Goal: Find specific page/section: Find specific page/section

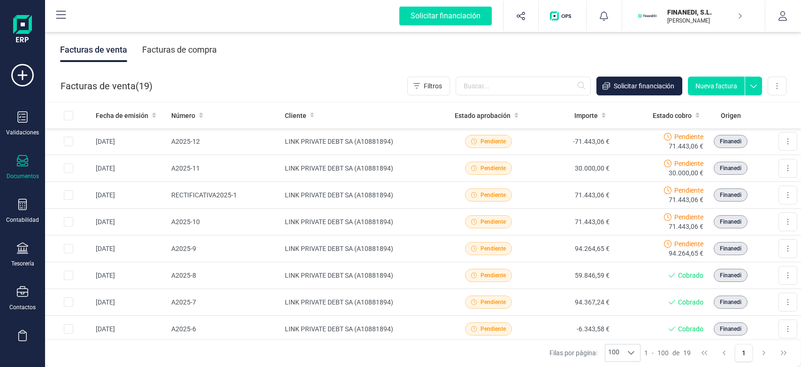
click at [606, 29] on div at bounding box center [604, 16] width 35 height 30
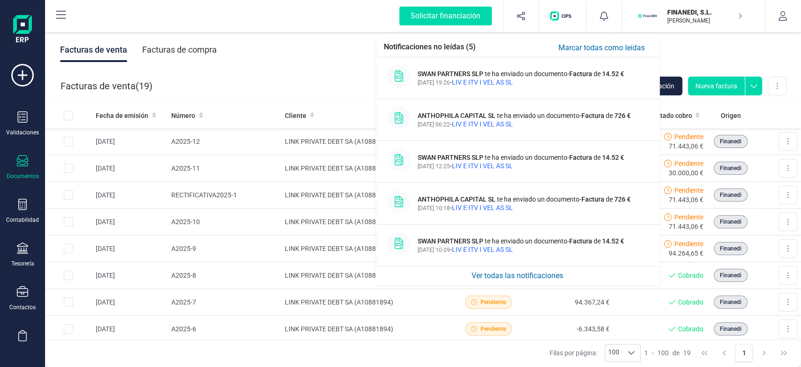
click at [532, 277] on button "Ver todas las notificaciones" at bounding box center [517, 275] width 282 height 19
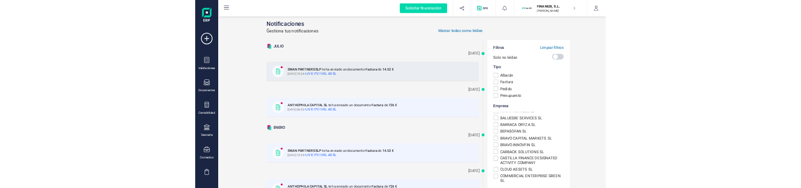
scroll to position [67, 0]
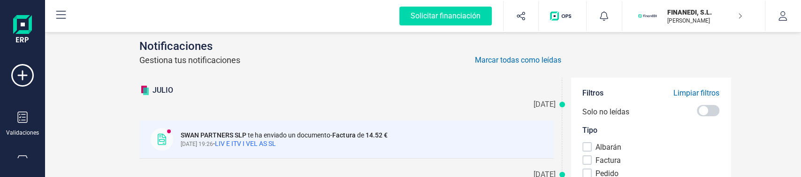
click at [697, 94] on button "Limpiar filtros" at bounding box center [697, 92] width 46 height 9
click at [766, 13] on button "button" at bounding box center [783, 16] width 35 height 30
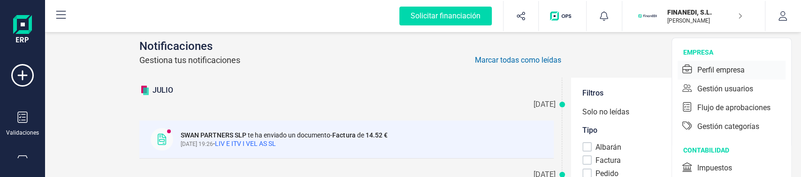
click at [753, 66] on div "Perfil empresa" at bounding box center [732, 70] width 108 height 19
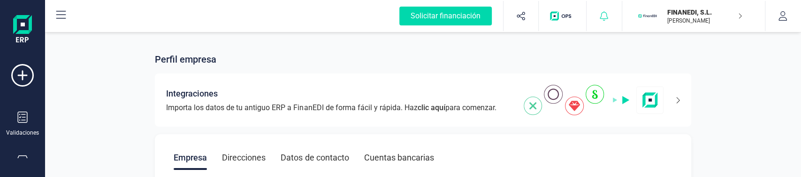
drag, startPoint x: 594, startPoint y: 6, endPoint x: 597, endPoint y: 11, distance: 6.1
click at [593, 6] on div at bounding box center [604, 16] width 35 height 30
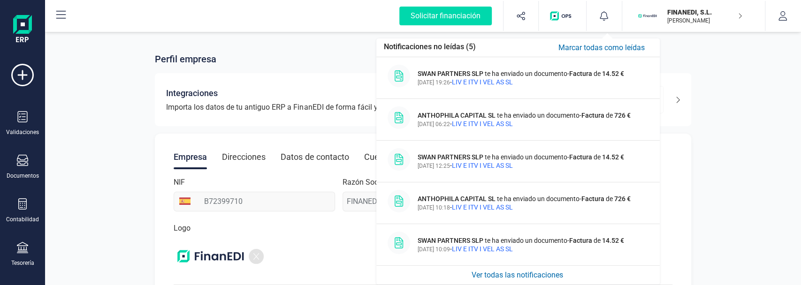
click at [506, 277] on button "Ver todas las notificaciones" at bounding box center [517, 275] width 282 height 19
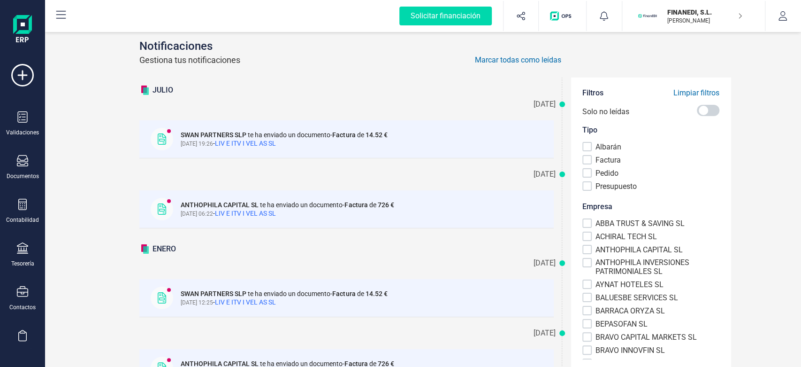
click at [320, 97] on div "06/08/2025 SWAN PARTNERS SLP te ha enviado un documento - Factura de 14.52 € 06…" at bounding box center [351, 131] width 425 height 70
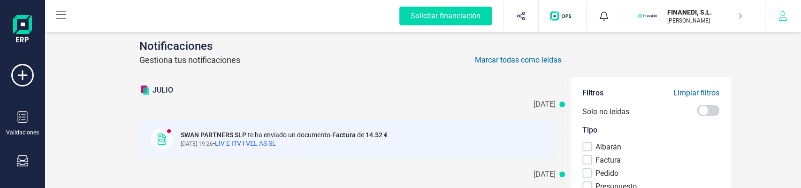
click at [781, 23] on button "button" at bounding box center [783, 16] width 35 height 30
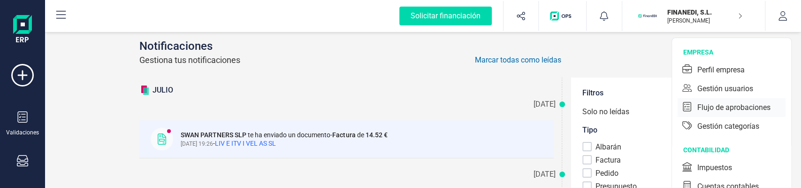
click at [740, 111] on div "Flujo de aprobaciones" at bounding box center [734, 107] width 73 height 11
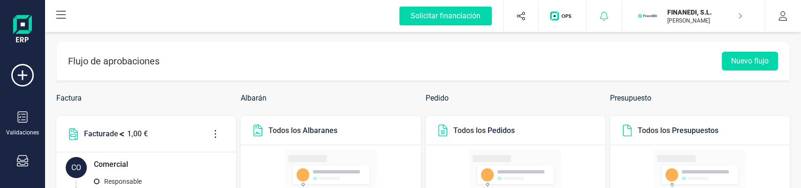
click at [610, 19] on div at bounding box center [604, 16] width 35 height 30
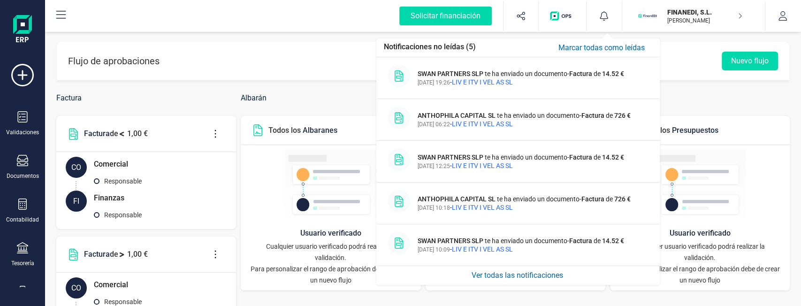
click at [488, 274] on button "Ver todas las notificaciones" at bounding box center [517, 275] width 282 height 19
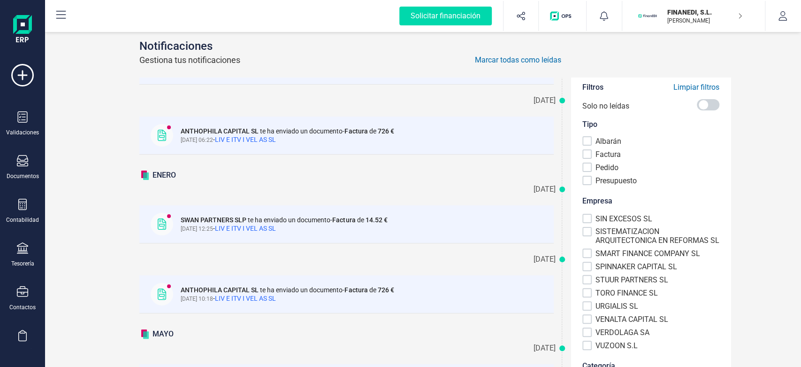
scroll to position [104, 0]
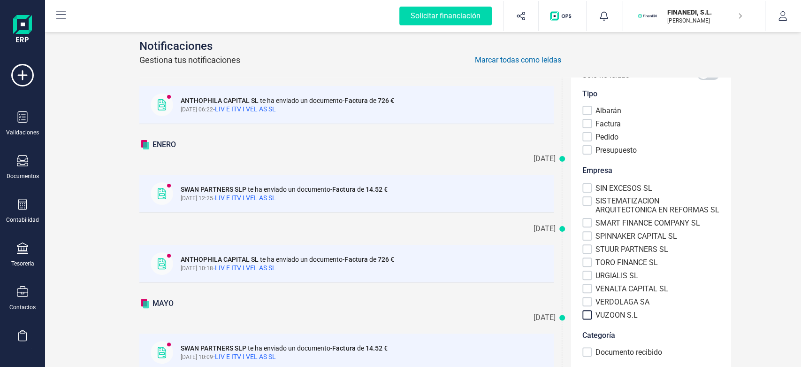
click at [583, 315] on div at bounding box center [587, 314] width 9 height 9
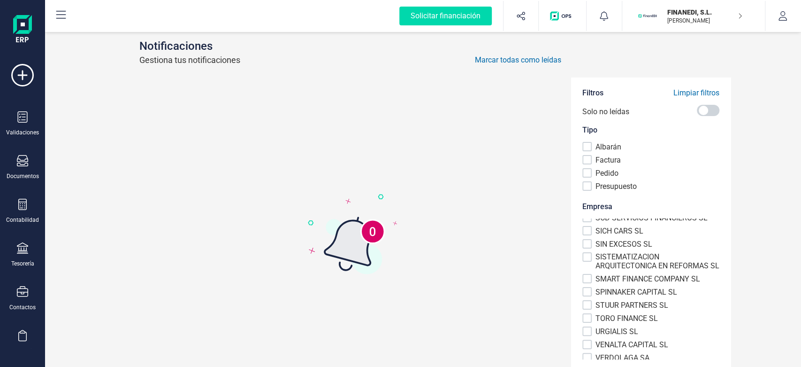
scroll to position [632, 0]
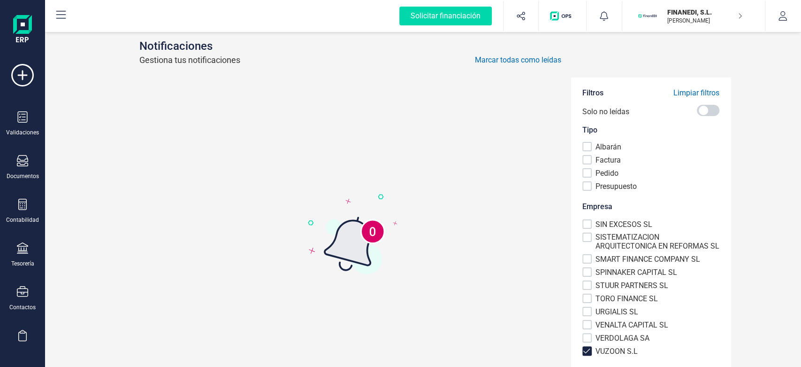
click at [583, 351] on span at bounding box center [586, 350] width 7 height 7
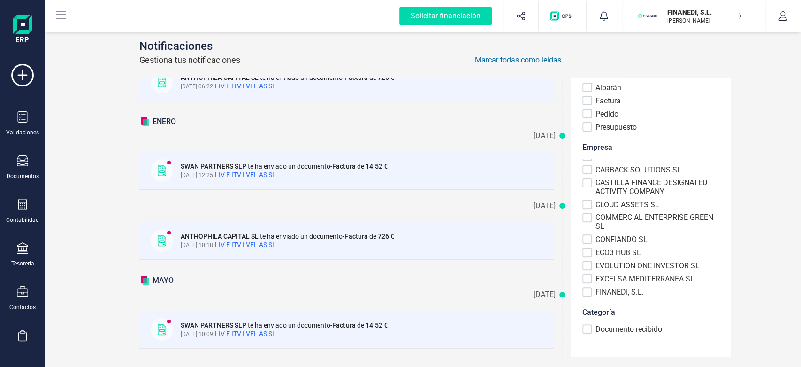
scroll to position [7, 0]
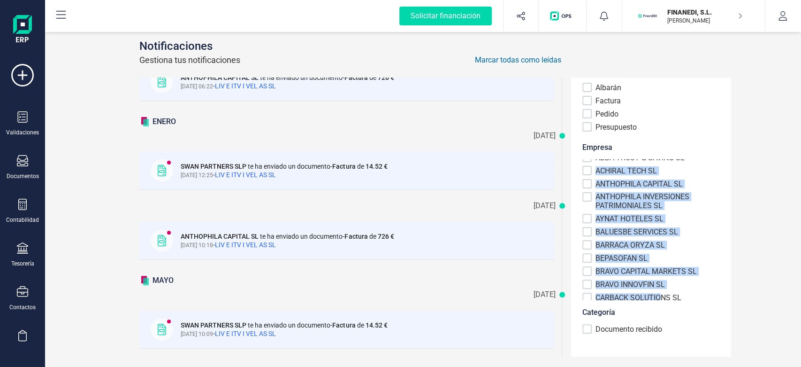
drag, startPoint x: 591, startPoint y: 166, endPoint x: 662, endPoint y: 284, distance: 138.5
click at [658, 287] on div "ABBA TRUST & SAVING SL ACHIRAL TECH SL ANTHOPHILA CAPITAL SL ANTHOPHILA INVERSI…" at bounding box center [651, 229] width 137 height 141
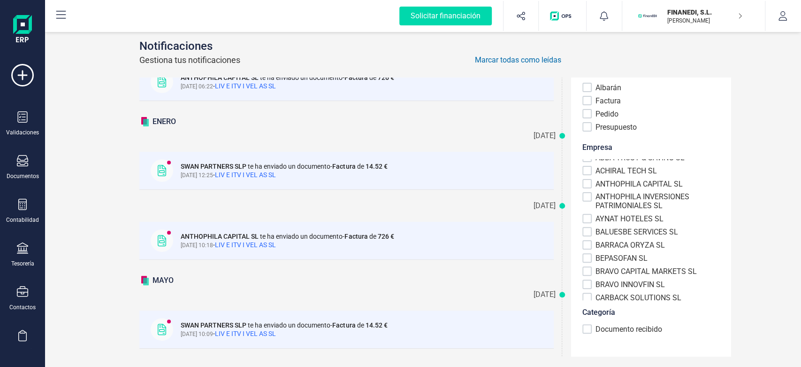
click at [742, 222] on div "Notificaciones Gestiona tus notificaciones Marcar todas como leídas JULIO 06/08…" at bounding box center [423, 198] width 756 height 337
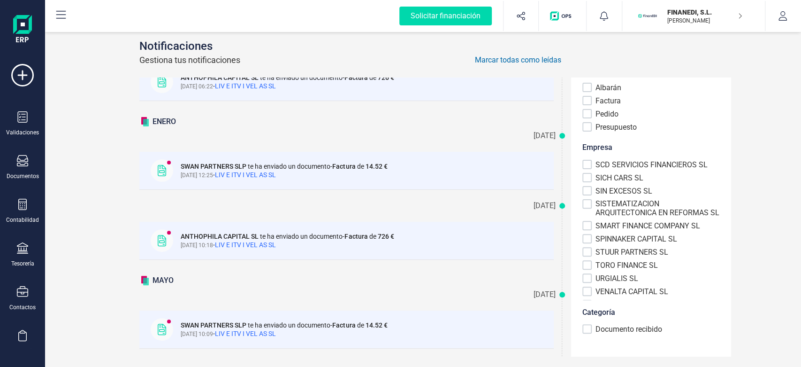
scroll to position [632, 0]
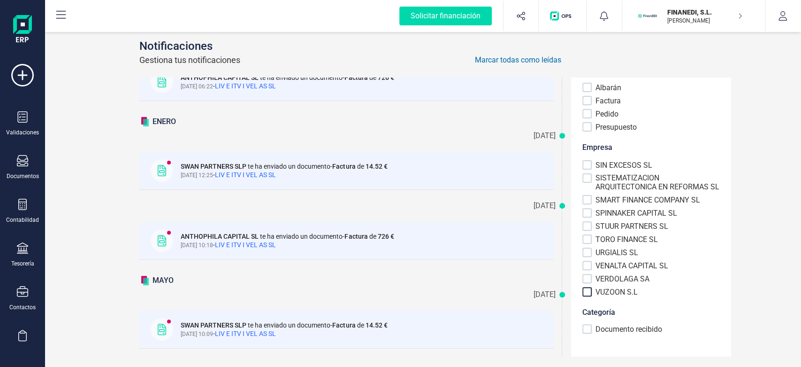
click at [583, 291] on div at bounding box center [587, 291] width 9 height 9
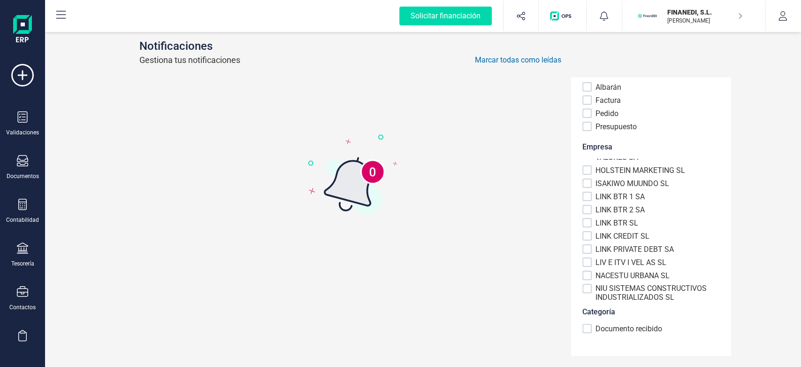
scroll to position [0, 0]
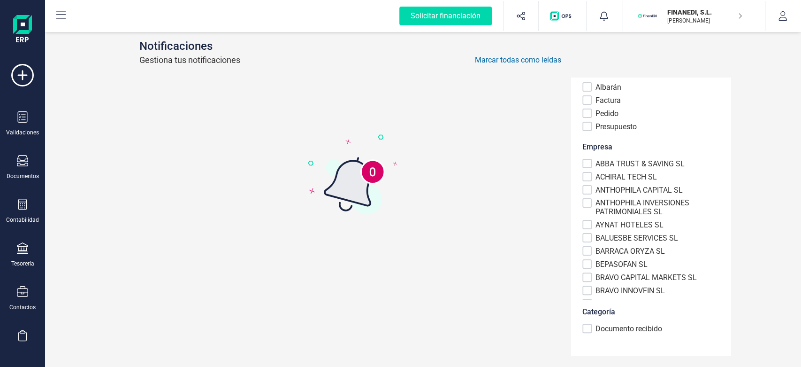
click at [586, 199] on div "ANTHOPHILA INVERSIONES PATRIMONIALES SL" at bounding box center [651, 207] width 137 height 18
click at [583, 202] on div at bounding box center [587, 202] width 9 height 9
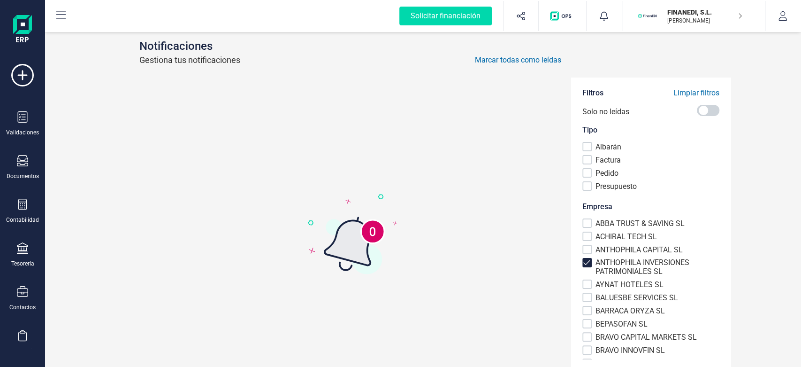
click at [674, 94] on button "Limpiar filtros" at bounding box center [697, 92] width 46 height 9
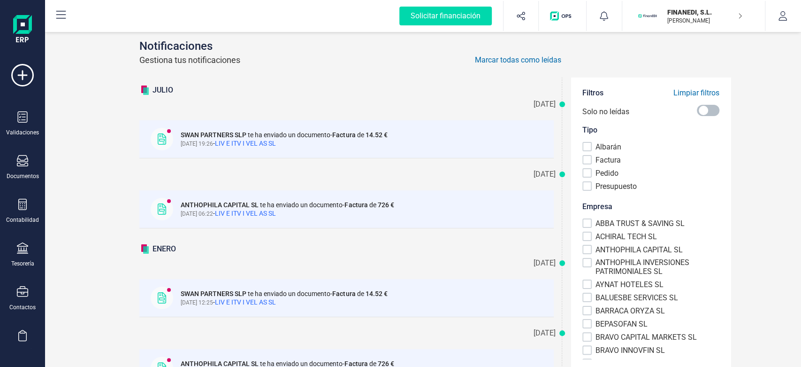
click at [708, 111] on span at bounding box center [708, 110] width 23 height 11
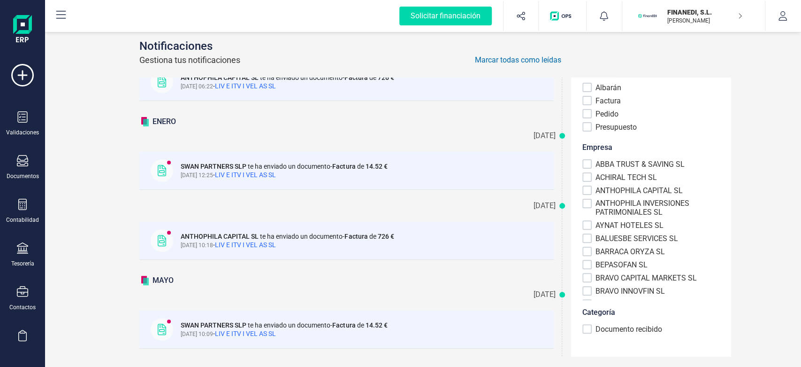
scroll to position [0, 0]
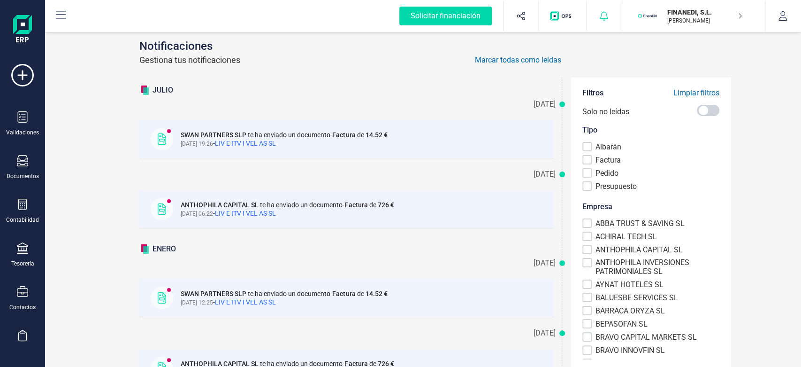
click at [603, 13] on icon at bounding box center [603, 15] width 9 height 9
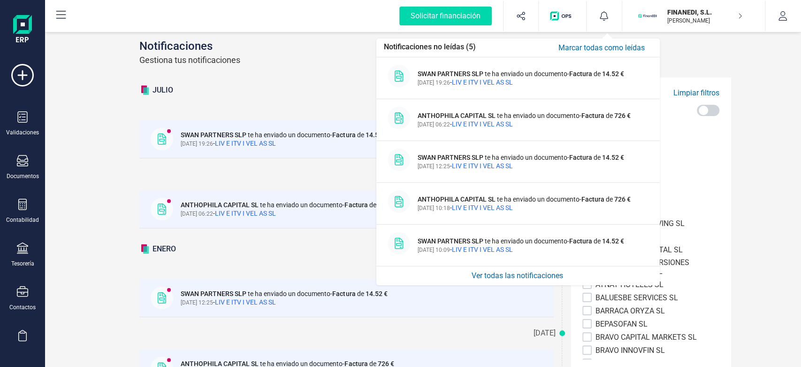
drag, startPoint x: 755, startPoint y: 99, endPoint x: 747, endPoint y: 103, distance: 8.4
click at [756, 99] on div "Notificaciones Gestiona tus notificaciones Marcar todas como leídas JULIO 06/08…" at bounding box center [423, 198] width 756 height 337
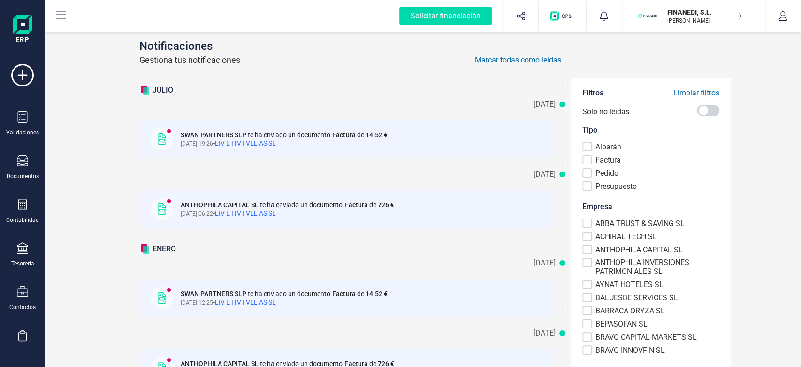
click at [533, 59] on button "Marcar todas como leídas" at bounding box center [518, 59] width 86 height 11
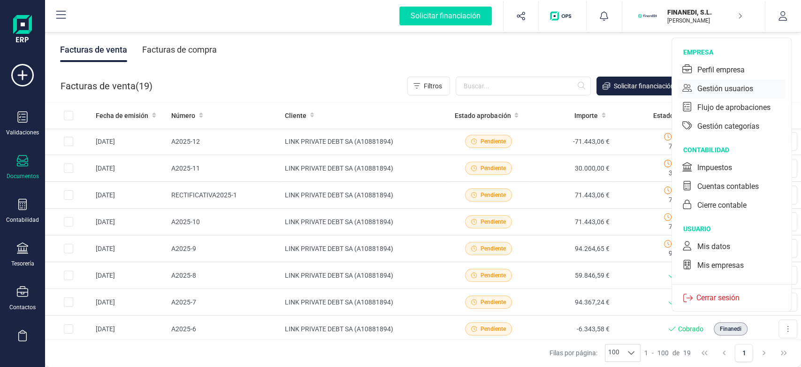
click at [729, 88] on div "Gestión usuarios" at bounding box center [726, 88] width 56 height 11
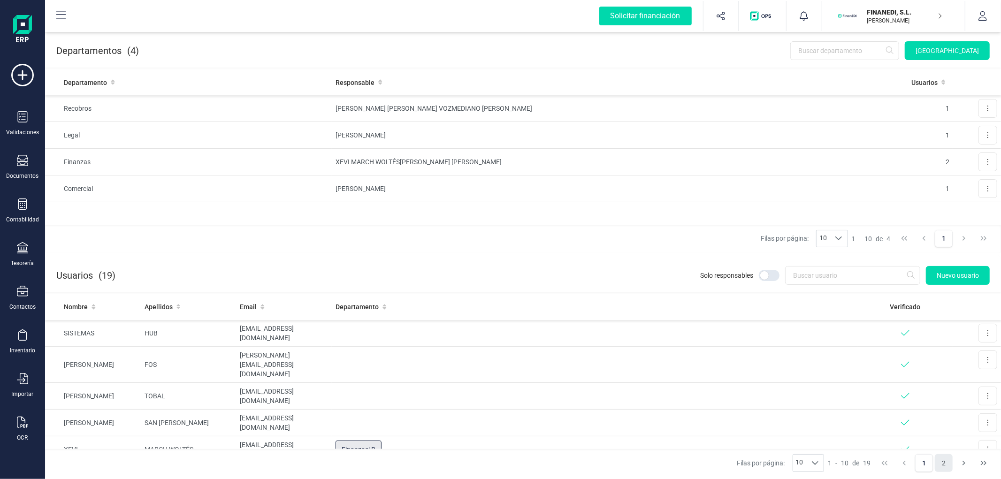
click at [801, 366] on button "2" at bounding box center [944, 463] width 18 height 18
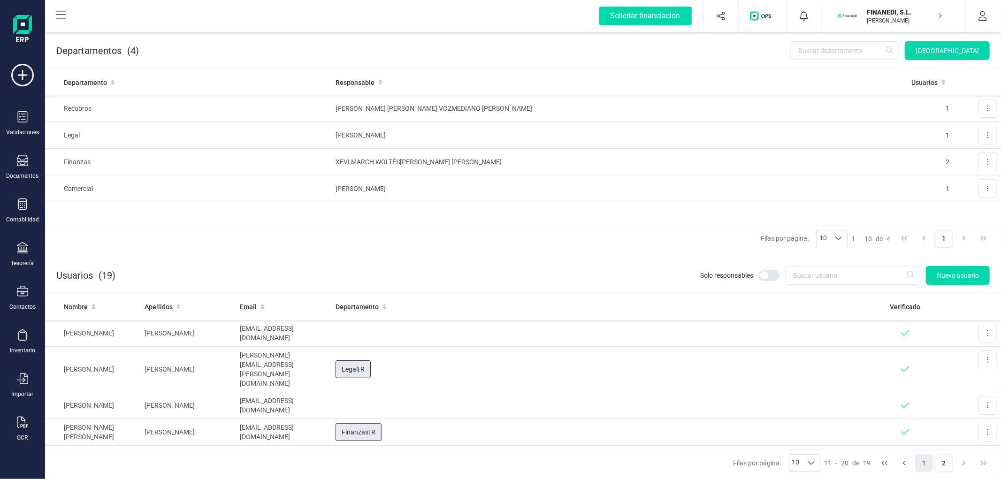
click at [801, 366] on button "1" at bounding box center [924, 463] width 18 height 18
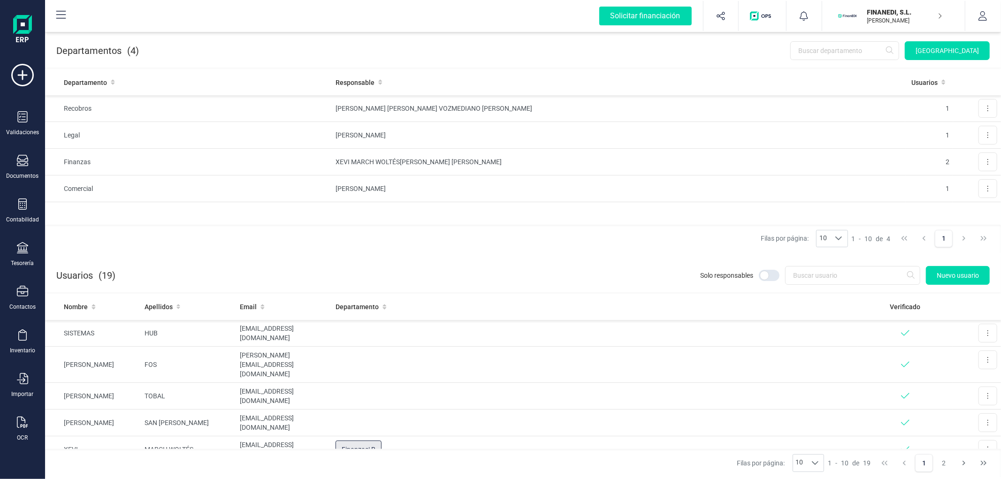
click at [546, 264] on div "Usuarios (19) Solo responsables Nuevo usuario" at bounding box center [523, 274] width 956 height 38
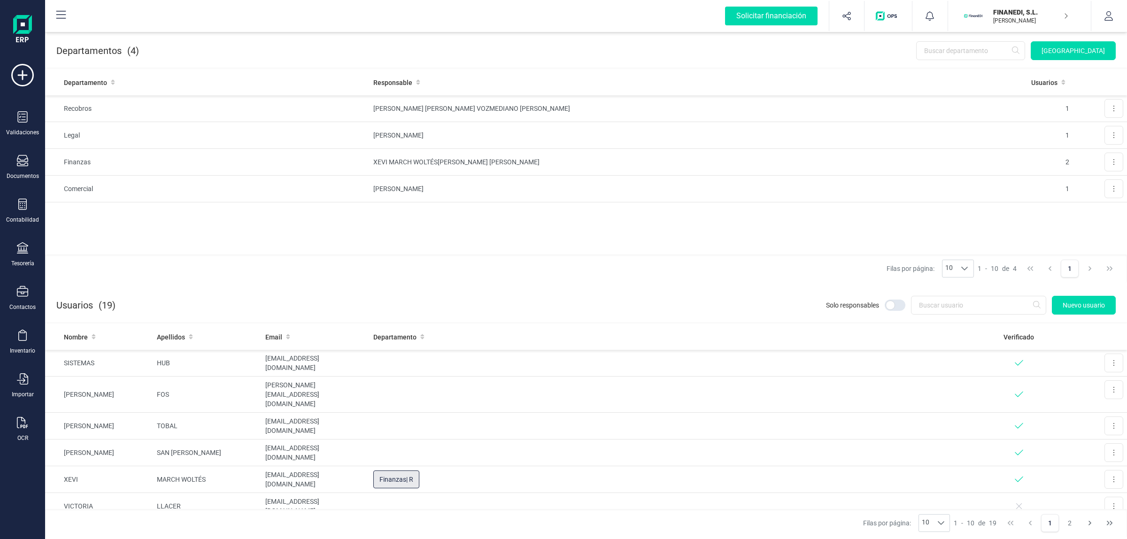
click at [801, 304] on div at bounding box center [894, 304] width 21 height 11
click at [801, 305] on input "checkbox" at bounding box center [884, 305] width 0 height 0
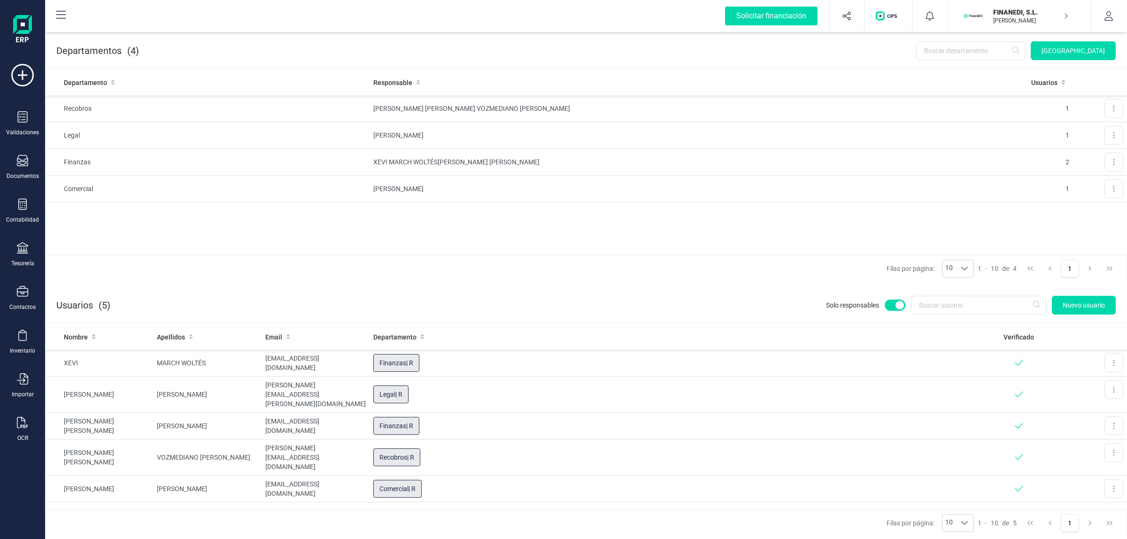
click at [801, 304] on div at bounding box center [894, 304] width 21 height 11
click at [801, 305] on input "checkbox" at bounding box center [884, 305] width 0 height 0
checkbox input "false"
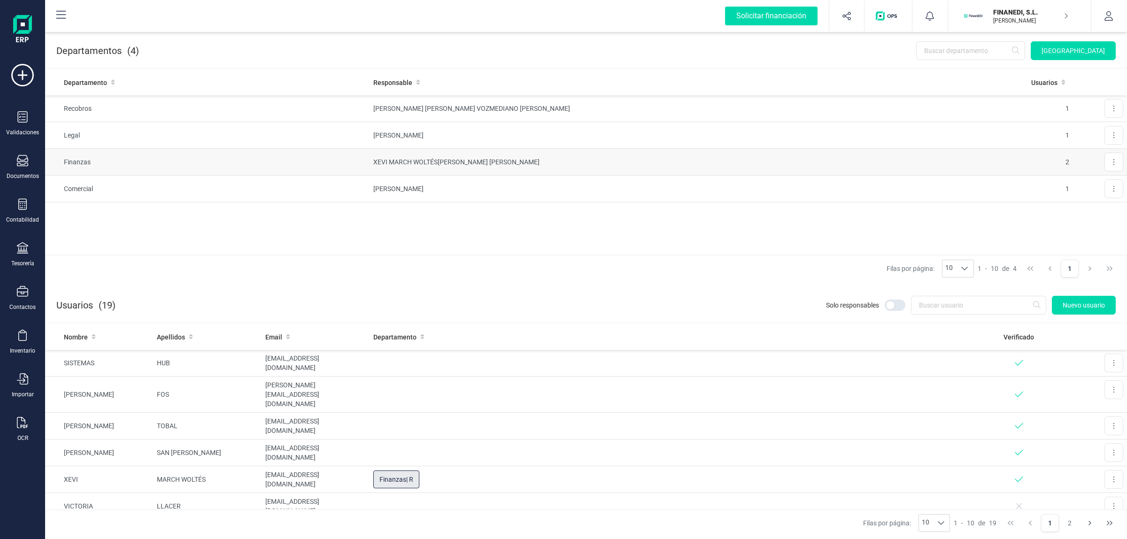
click at [491, 162] on td "XEVI MARCH WOLTÉS KRUTSCH OSPINA DANIEL" at bounding box center [693, 162] width 649 height 27
click at [497, 133] on td "AMPARO LÓPEZ BENET" at bounding box center [693, 135] width 649 height 27
click at [505, 109] on td "ROSA MARÍA VOZMEDIANO CASTRO" at bounding box center [693, 108] width 649 height 27
click at [522, 183] on td "JOSÉ MANUEL PÉREZ CARRILERO" at bounding box center [693, 189] width 649 height 27
click at [534, 152] on td "XEVI MARCH WOLTÉS KRUTSCH OSPINA DANIEL" at bounding box center [693, 162] width 649 height 27
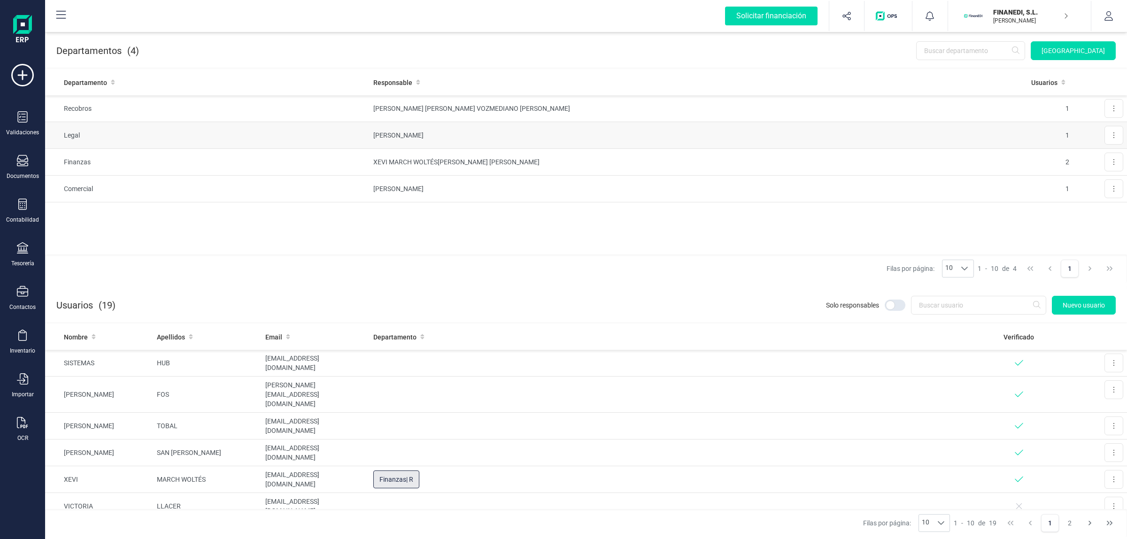
click at [535, 138] on td "AMPARO LÓPEZ BENET" at bounding box center [693, 135] width 649 height 27
click at [537, 121] on td "ROSA MARÍA VOZMEDIANO CASTRO" at bounding box center [693, 108] width 649 height 27
click at [545, 165] on td "XEVI MARCH WOLTÉS KRUTSCH OSPINA DANIEL" at bounding box center [693, 162] width 649 height 27
drag, startPoint x: 555, startPoint y: 181, endPoint x: 567, endPoint y: 146, distance: 36.5
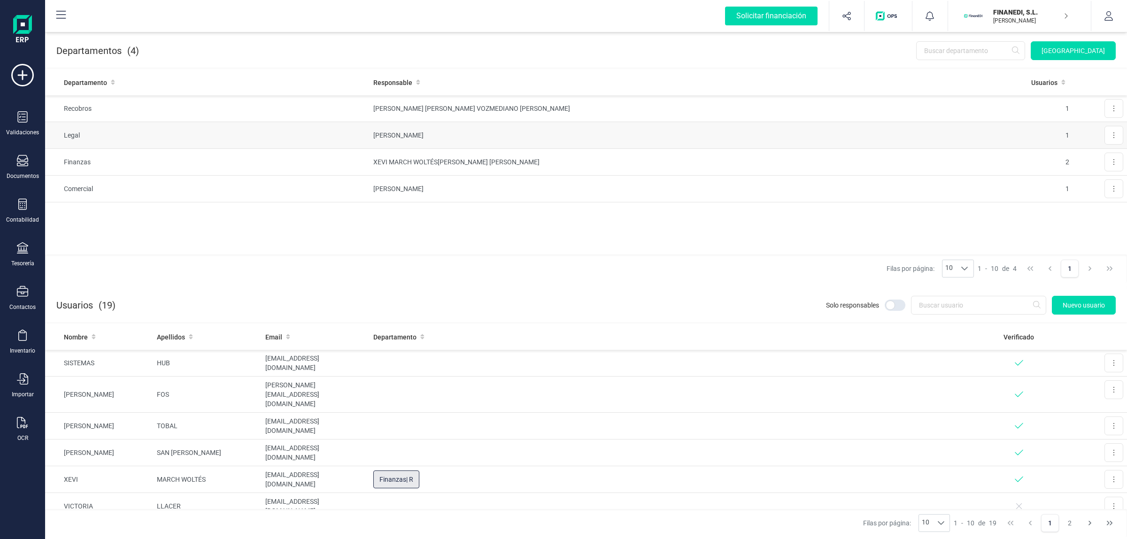
click at [556, 181] on td "JOSÉ MANUEL PÉREZ CARRILERO" at bounding box center [693, 189] width 649 height 27
click at [567, 146] on td "AMPARO LÓPEZ BENET" at bounding box center [693, 135] width 649 height 27
click at [568, 130] on td "AMPARO LÓPEZ BENET" at bounding box center [693, 135] width 649 height 27
click at [569, 115] on td "ROSA MARÍA VOZMEDIANO CASTRO" at bounding box center [693, 108] width 649 height 27
click at [561, 132] on td "AMPARO LÓPEZ BENET" at bounding box center [693, 135] width 649 height 27
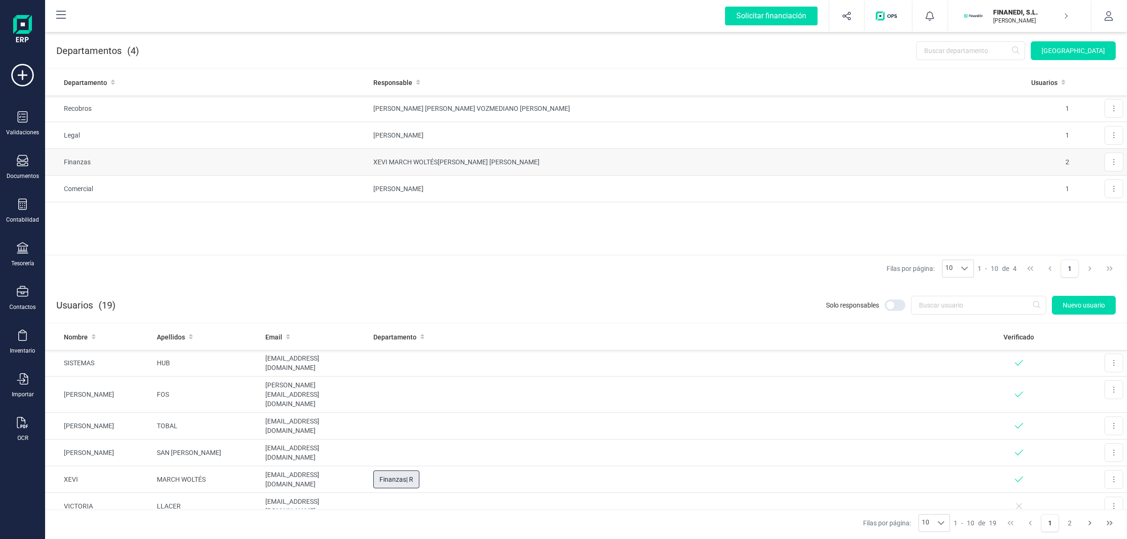
click at [568, 165] on td "XEVI MARCH WOLTÉS KRUTSCH OSPINA DANIEL" at bounding box center [693, 162] width 649 height 27
click at [580, 121] on td "ROSA MARÍA VOZMEDIANO CASTRO" at bounding box center [693, 108] width 649 height 27
click at [580, 108] on td "ROSA MARÍA VOZMEDIANO CASTRO" at bounding box center [693, 108] width 649 height 27
click at [569, 138] on td "AMPARO LÓPEZ BENET" at bounding box center [693, 135] width 649 height 27
click at [615, 132] on td "AMPARO LÓPEZ BENET" at bounding box center [693, 135] width 649 height 27
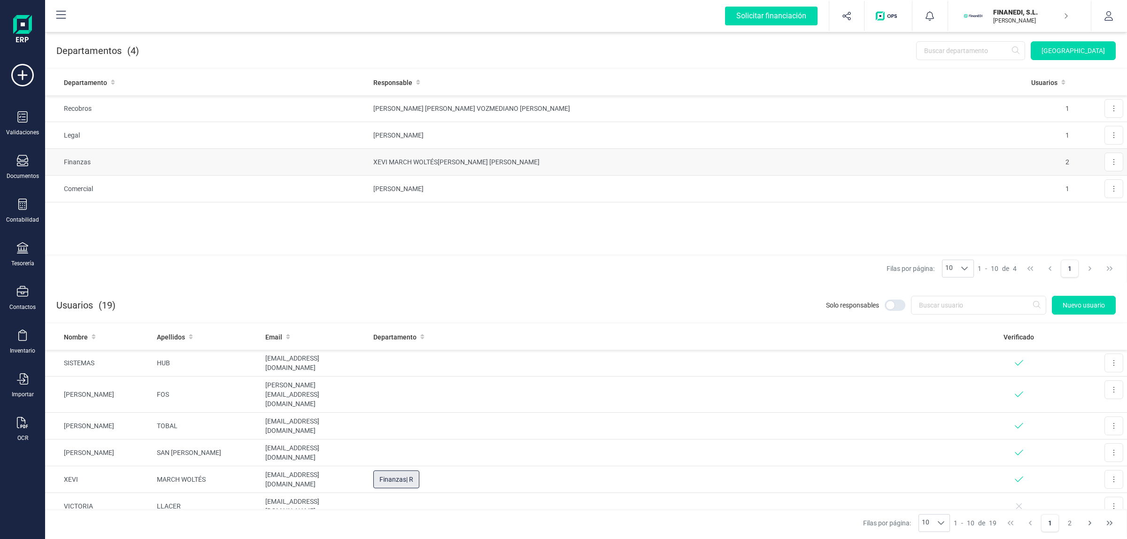
click at [601, 168] on td "XEVI MARCH WOLTÉS KRUTSCH OSPINA DANIEL" at bounding box center [693, 162] width 649 height 27
click at [592, 190] on td "JOSÉ MANUEL PÉREZ CARRILERO" at bounding box center [693, 189] width 649 height 27
drag, startPoint x: 582, startPoint y: 146, endPoint x: 583, endPoint y: 130, distance: 15.1
click at [582, 145] on td "AMPARO LÓPEZ BENET" at bounding box center [693, 135] width 649 height 27
click at [584, 125] on td "AMPARO LÓPEZ BENET" at bounding box center [693, 135] width 649 height 27
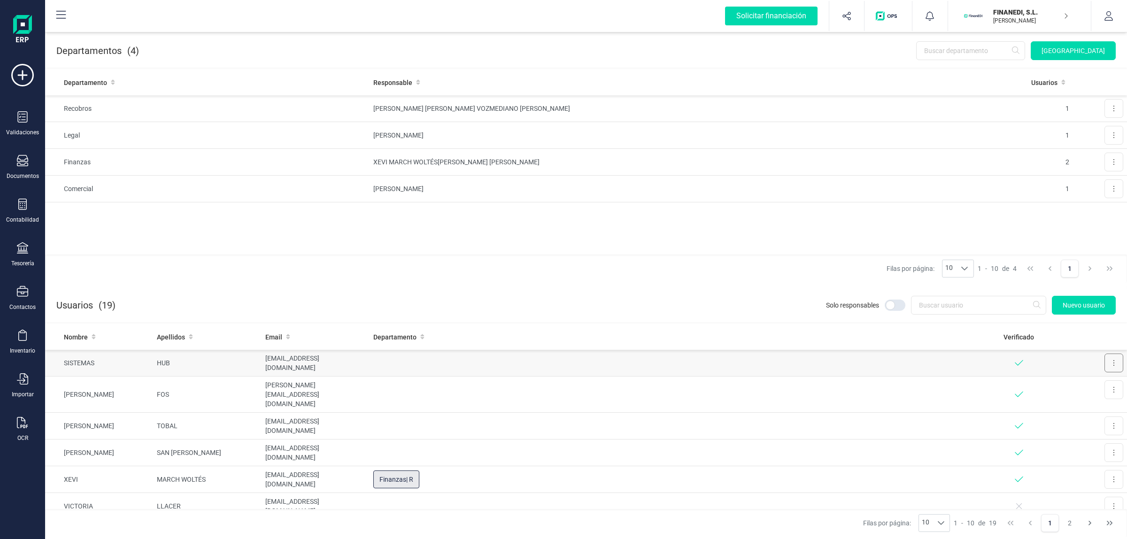
click at [801, 364] on icon at bounding box center [1114, 363] width 2 height 8
click at [801, 366] on span "Editar" at bounding box center [1106, 385] width 17 height 9
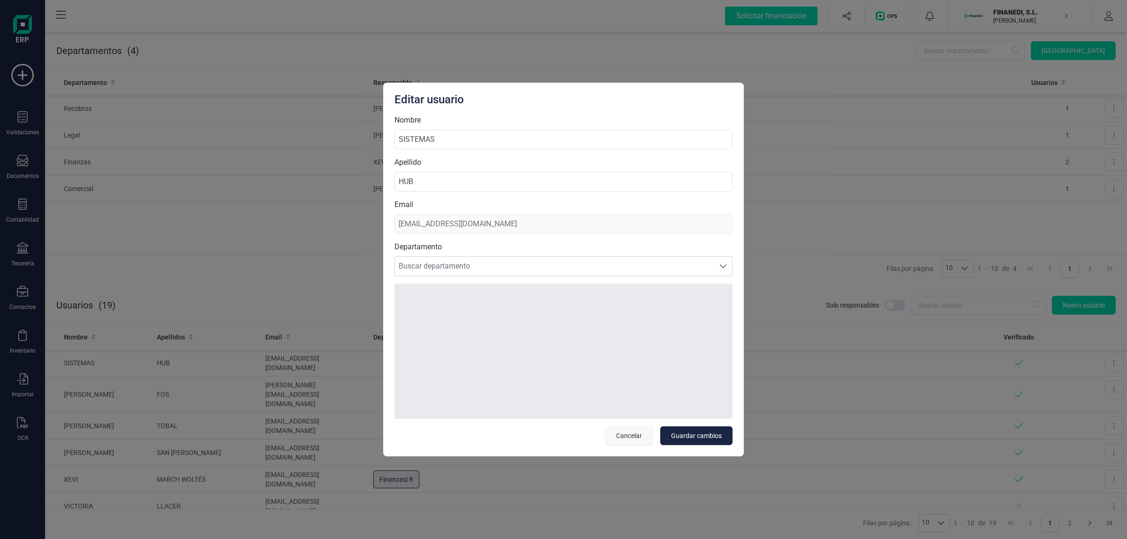
click at [624, 366] on span "Cancelar" at bounding box center [629, 435] width 26 height 9
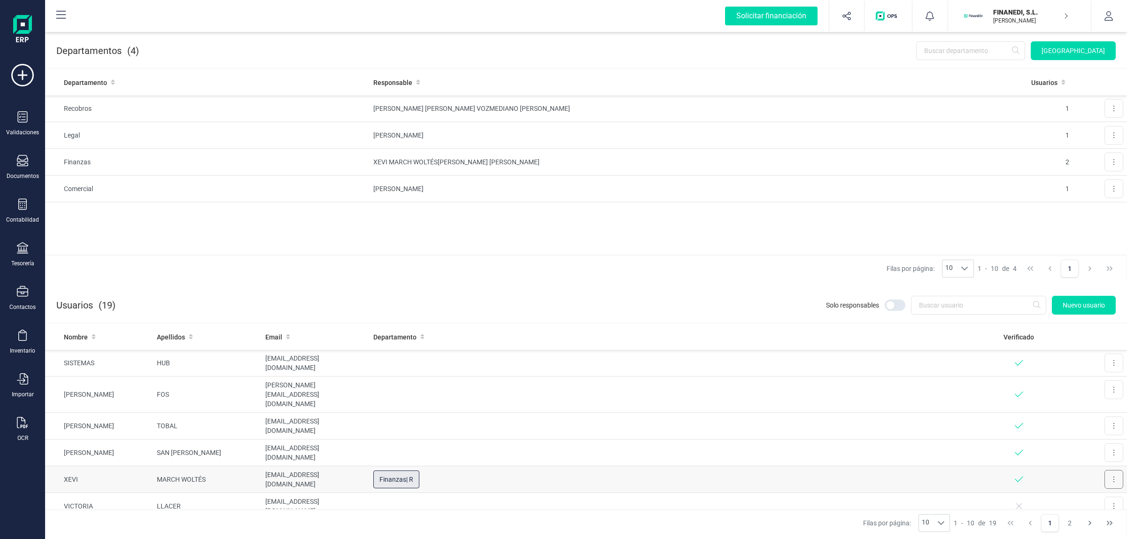
click at [801, 366] on icon at bounding box center [1114, 480] width 2 height 8
click at [801, 366] on span "Editar" at bounding box center [1106, 502] width 17 height 9
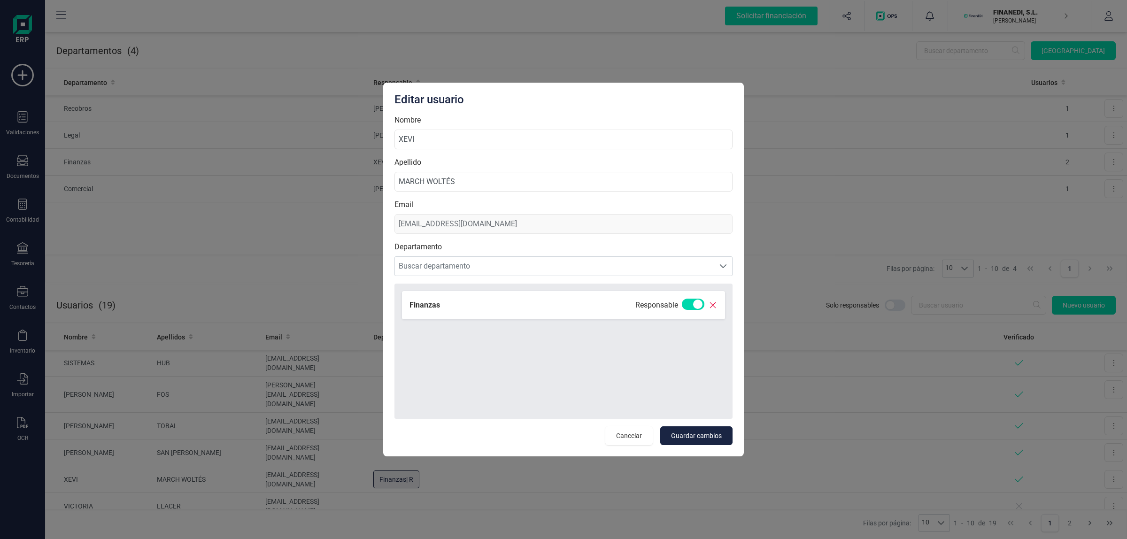
drag, startPoint x: 627, startPoint y: 435, endPoint x: 553, endPoint y: 386, distance: 88.5
click at [626, 366] on span "Cancelar" at bounding box center [629, 435] width 26 height 9
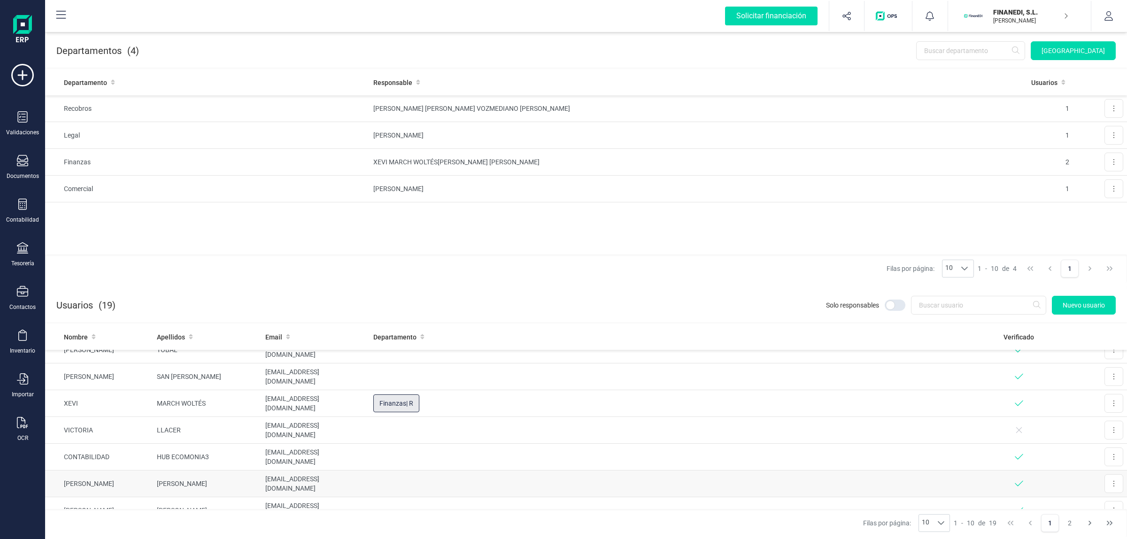
scroll to position [128, 0]
click at [514, 154] on td "XEVI MARCH WOLTÉS KRUTSCH OSPINA DANIEL" at bounding box center [693, 162] width 649 height 27
click at [511, 130] on td "AMPARO LÓPEZ BENET" at bounding box center [693, 135] width 649 height 27
click at [801, 301] on div at bounding box center [894, 304] width 21 height 11
click at [801, 305] on input "checkbox" at bounding box center [884, 305] width 0 height 0
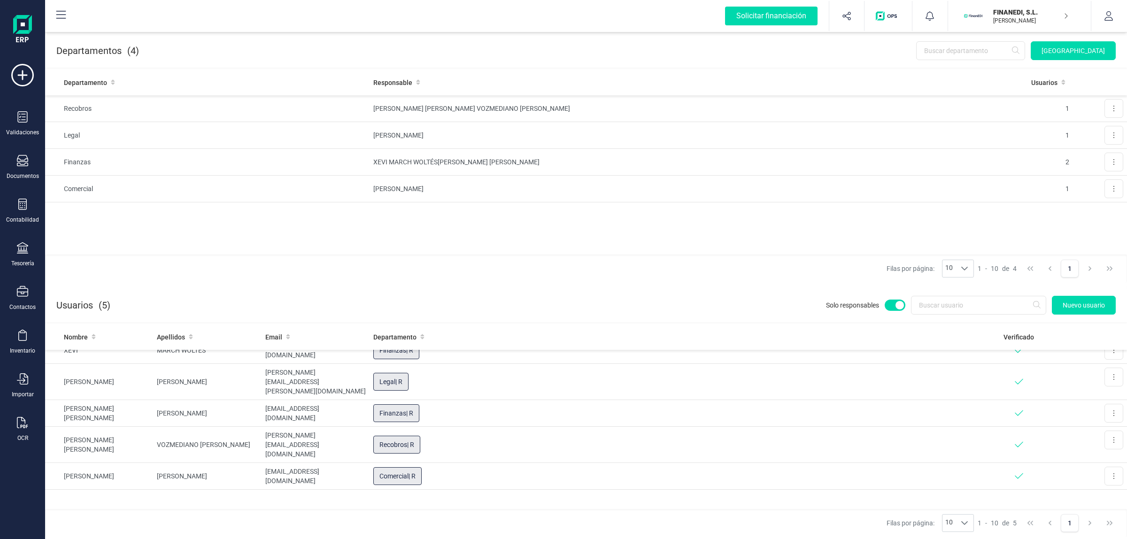
scroll to position [0, 0]
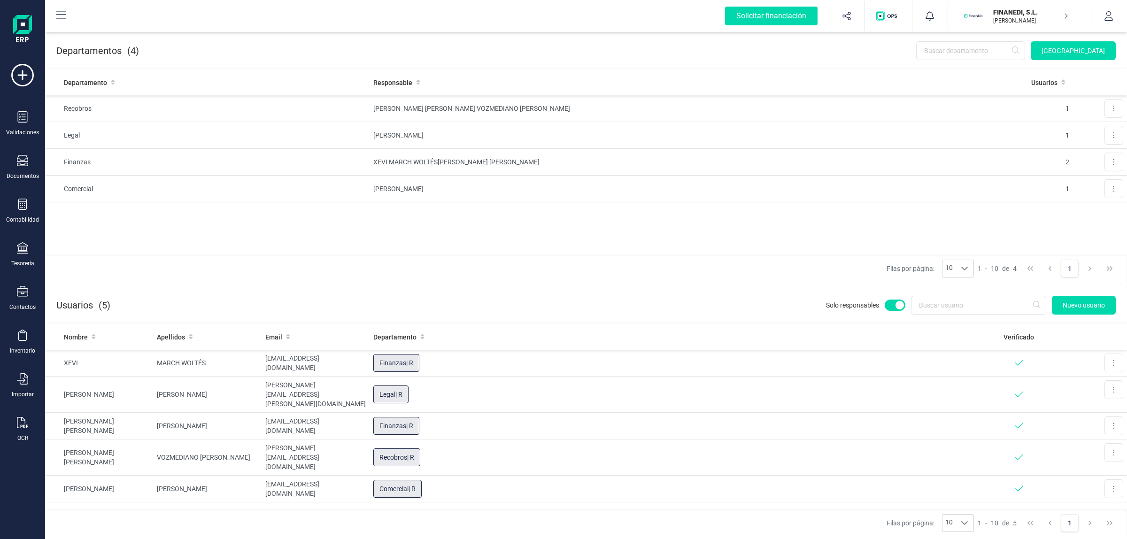
click at [801, 301] on div at bounding box center [894, 304] width 21 height 11
click at [801, 305] on input "checkbox" at bounding box center [884, 305] width 0 height 0
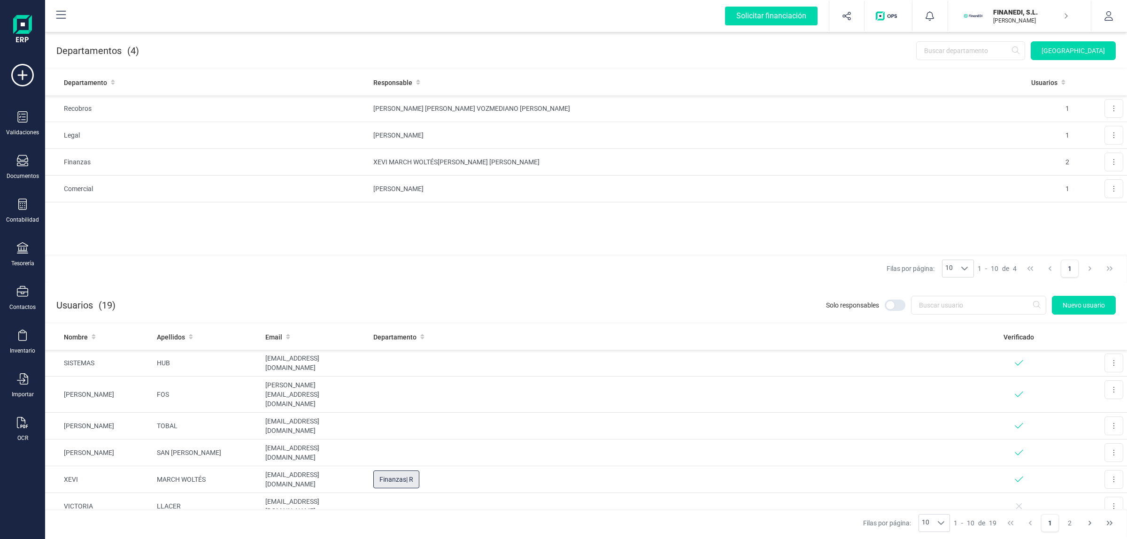
click at [801, 299] on div "Solo responsables Nuevo usuario" at bounding box center [971, 305] width 290 height 19
click at [801, 305] on div at bounding box center [894, 304] width 21 height 11
click at [801, 305] on input "checkbox" at bounding box center [884, 305] width 0 height 0
checkbox input "true"
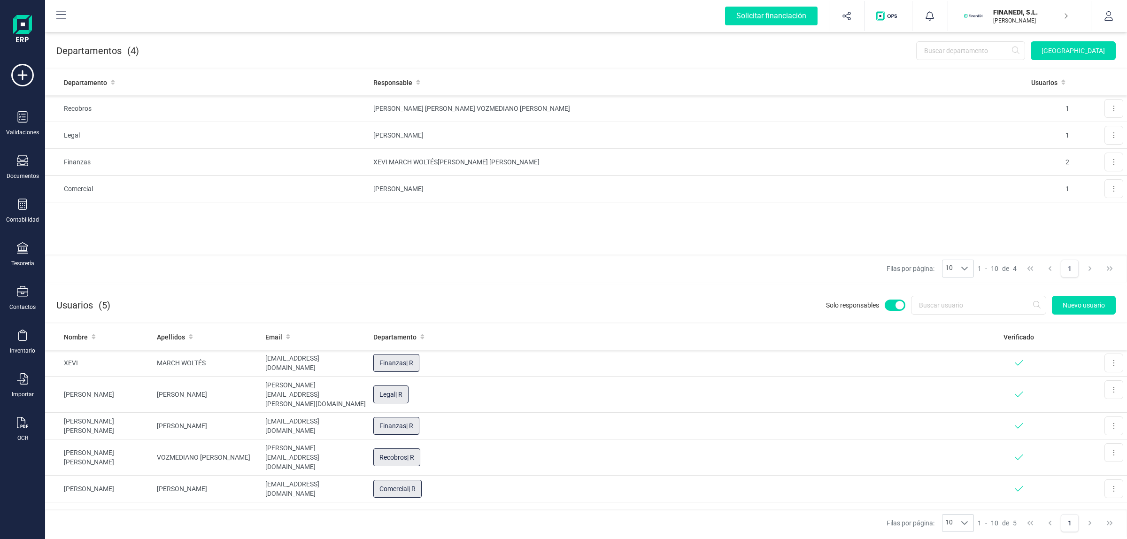
click at [801, 20] on p "[PERSON_NAME]" at bounding box center [1030, 21] width 75 height 8
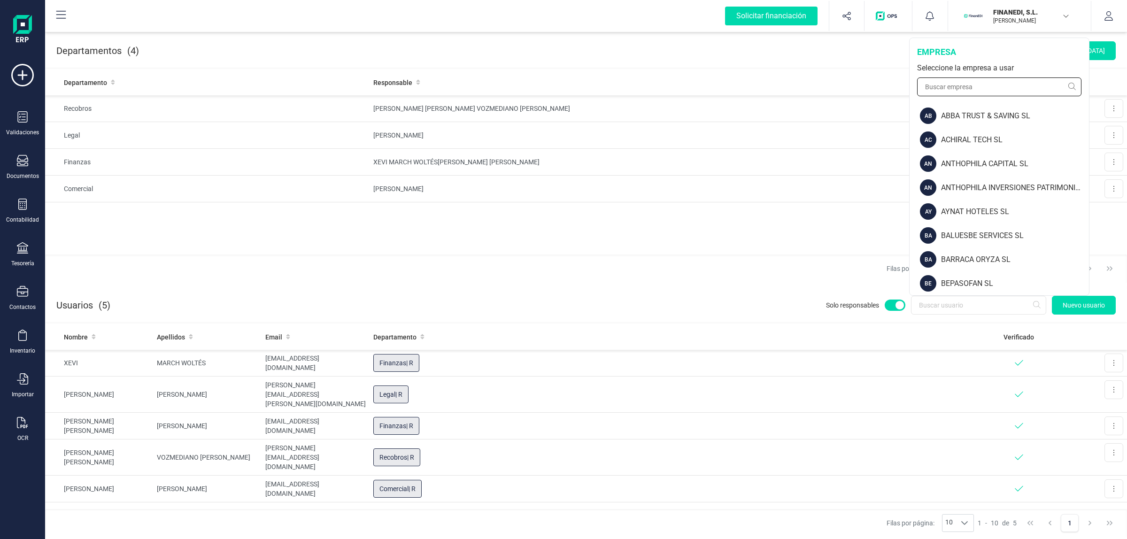
click at [801, 84] on input "text" at bounding box center [999, 86] width 164 height 19
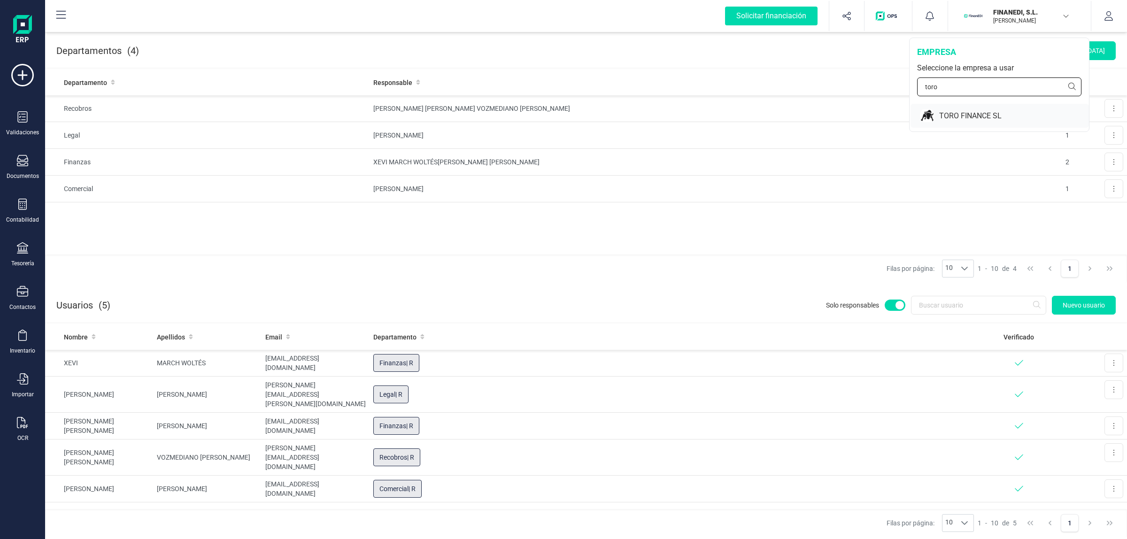
type input "toro"
click at [801, 124] on div "TORO FINANCE SL" at bounding box center [999, 116] width 178 height 24
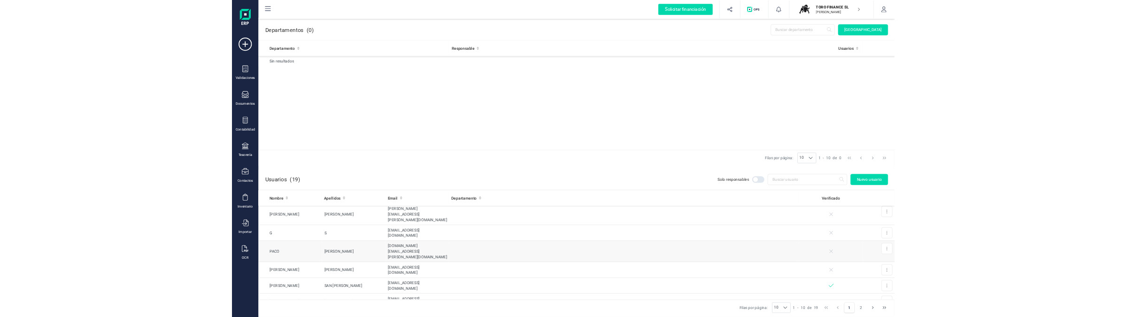
scroll to position [128, 0]
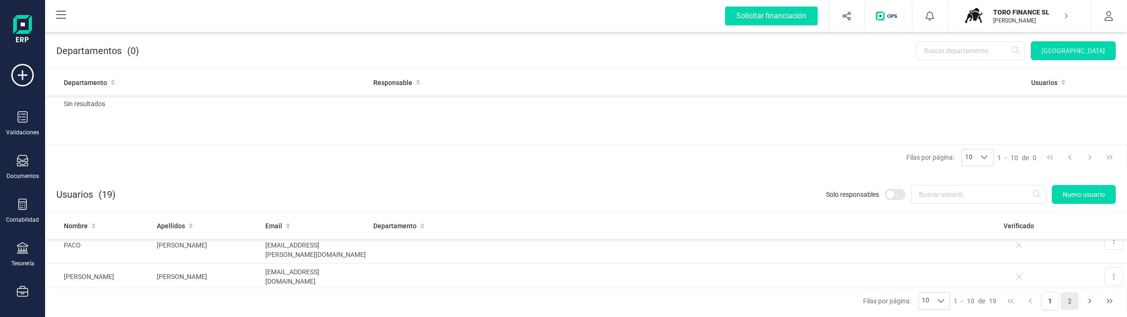
click at [801, 301] on button "2" at bounding box center [1069, 301] width 18 height 18
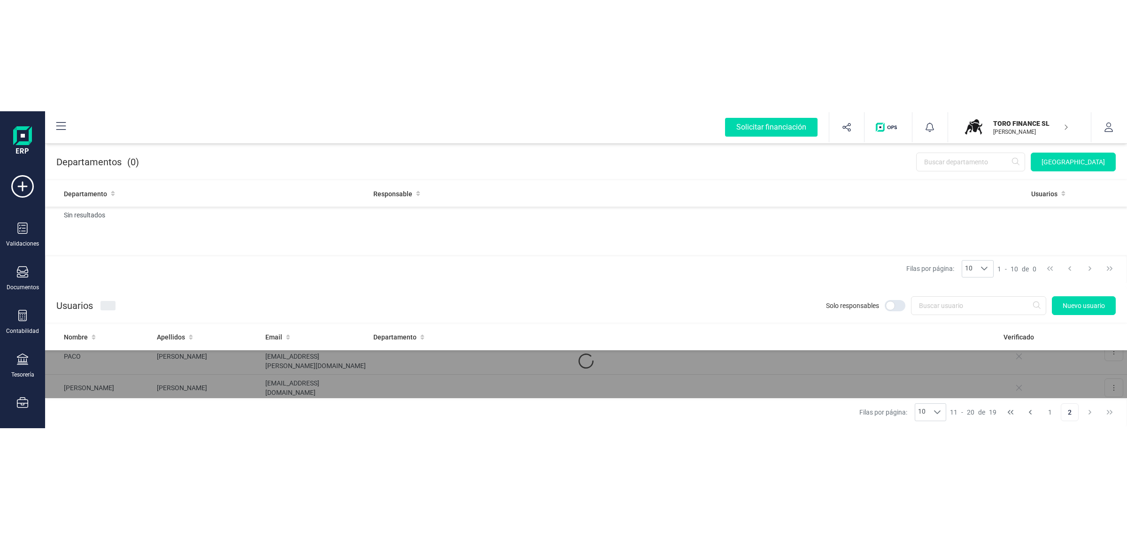
scroll to position [0, 0]
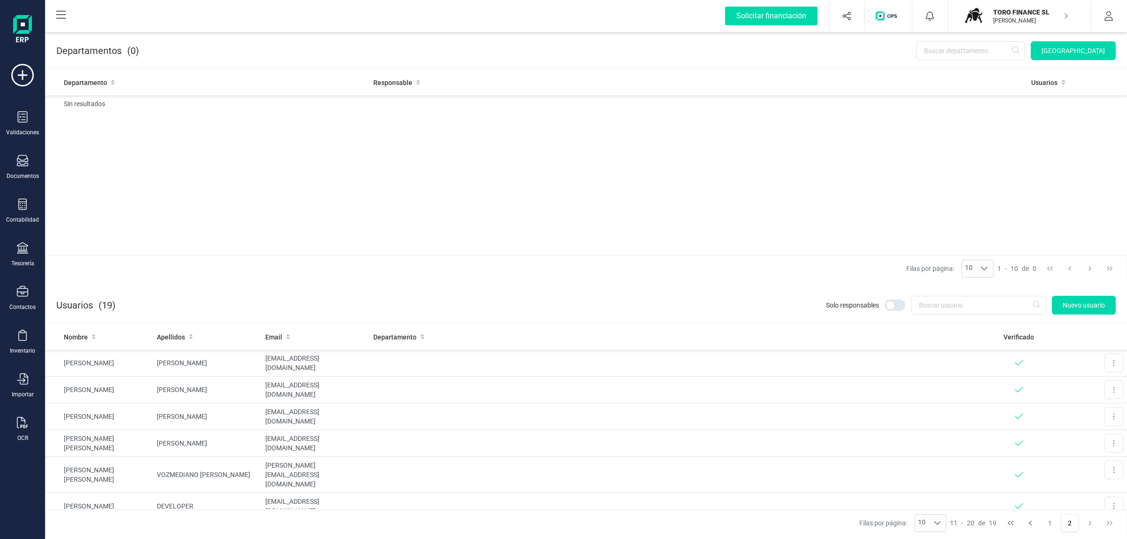
click at [500, 155] on div "Departamento Responsable Usuarios Sin resultados" at bounding box center [586, 161] width 1082 height 185
drag, startPoint x: 682, startPoint y: 215, endPoint x: 682, endPoint y: 221, distance: 6.1
click at [682, 215] on div "Departamento Responsable Usuarios Sin resultados" at bounding box center [586, 161] width 1082 height 185
drag, startPoint x: 698, startPoint y: 285, endPoint x: 712, endPoint y: 178, distance: 108.0
click at [699, 282] on section "Departamentos (0) Nuevo departamento Departamento Responsable Usuarios Sin resu…" at bounding box center [586, 284] width 1082 height 509
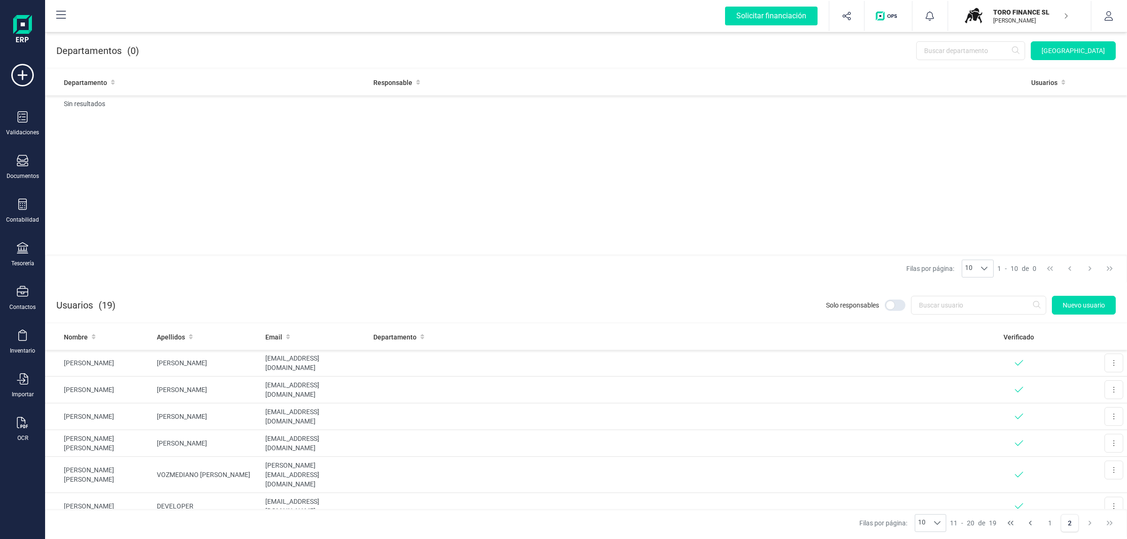
click at [712, 178] on div "Departamento Responsable Usuarios Sin resultados" at bounding box center [586, 161] width 1082 height 185
click at [801, 304] on div at bounding box center [894, 304] width 21 height 11
click at [801, 305] on input "checkbox" at bounding box center [884, 305] width 0 height 0
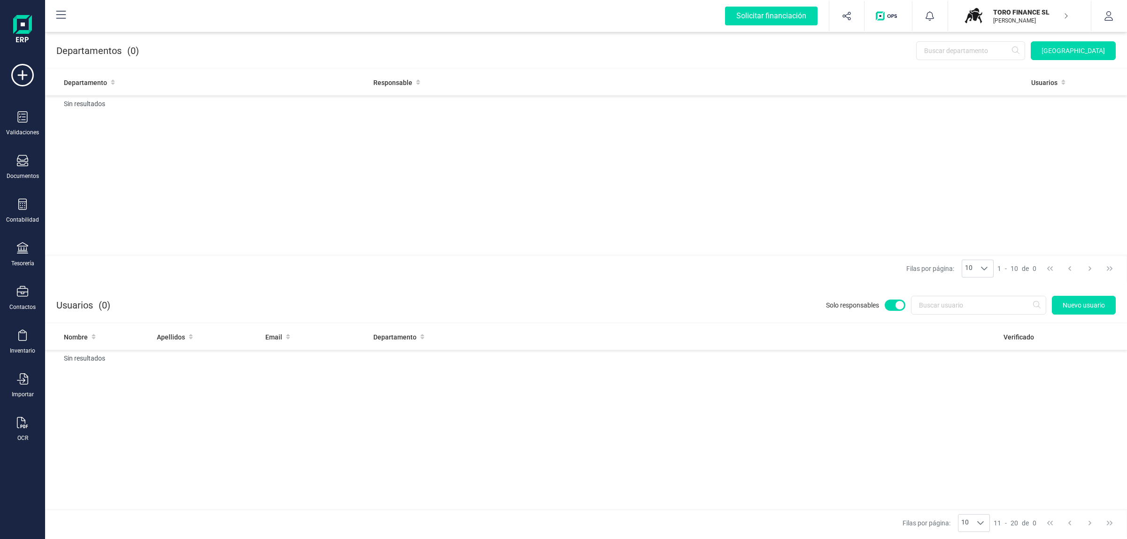
click at [801, 304] on div at bounding box center [894, 304] width 21 height 11
click at [801, 305] on input "checkbox" at bounding box center [884, 305] width 0 height 0
checkbox input "false"
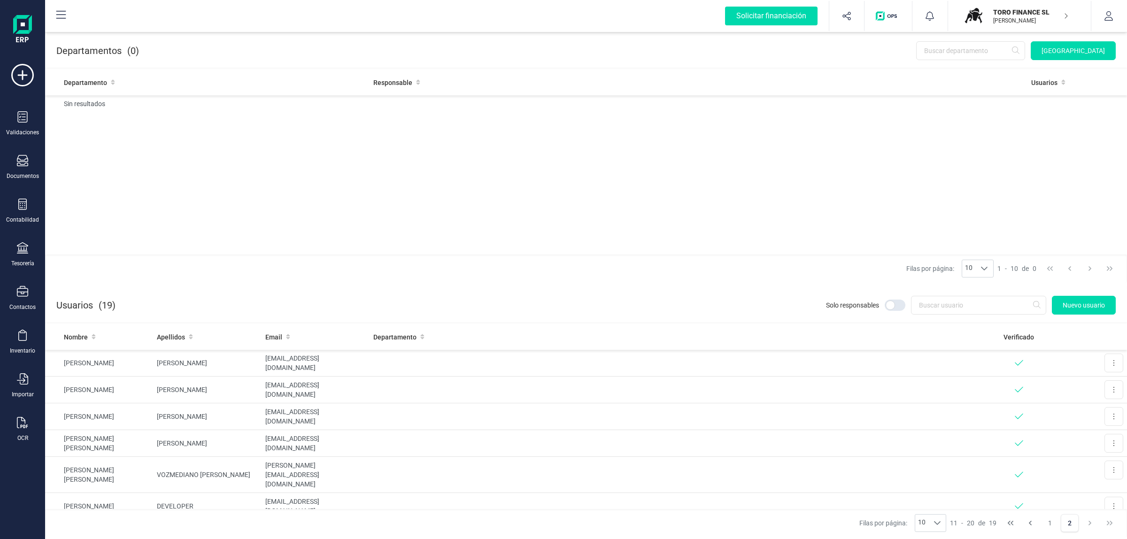
drag, startPoint x: 27, startPoint y: 292, endPoint x: 363, endPoint y: 232, distance: 341.0
click at [27, 292] on icon at bounding box center [22, 291] width 11 height 11
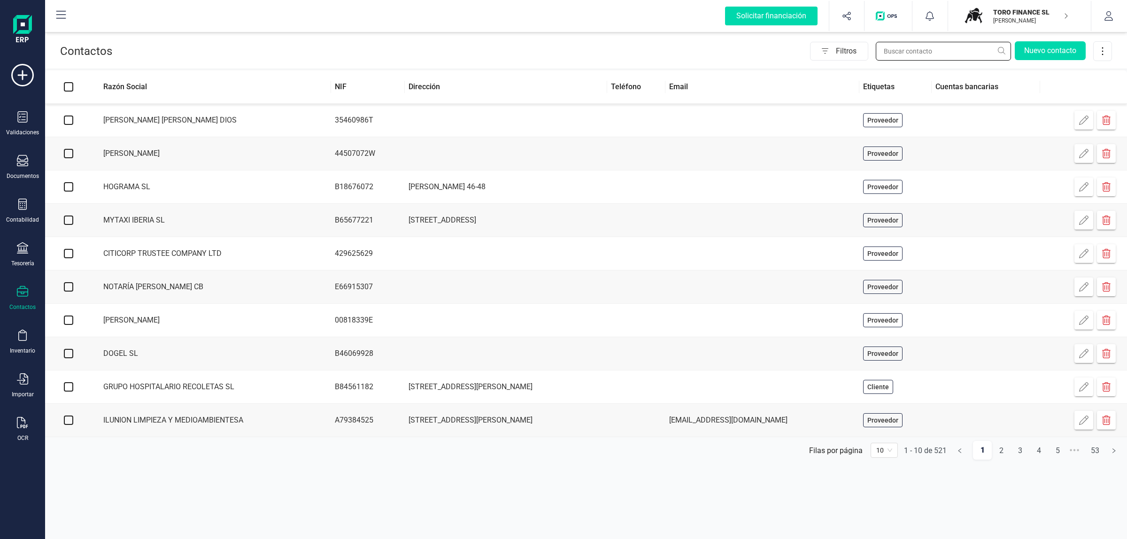
click at [801, 45] on input "text" at bounding box center [942, 51] width 135 height 19
paste input "B12067112"
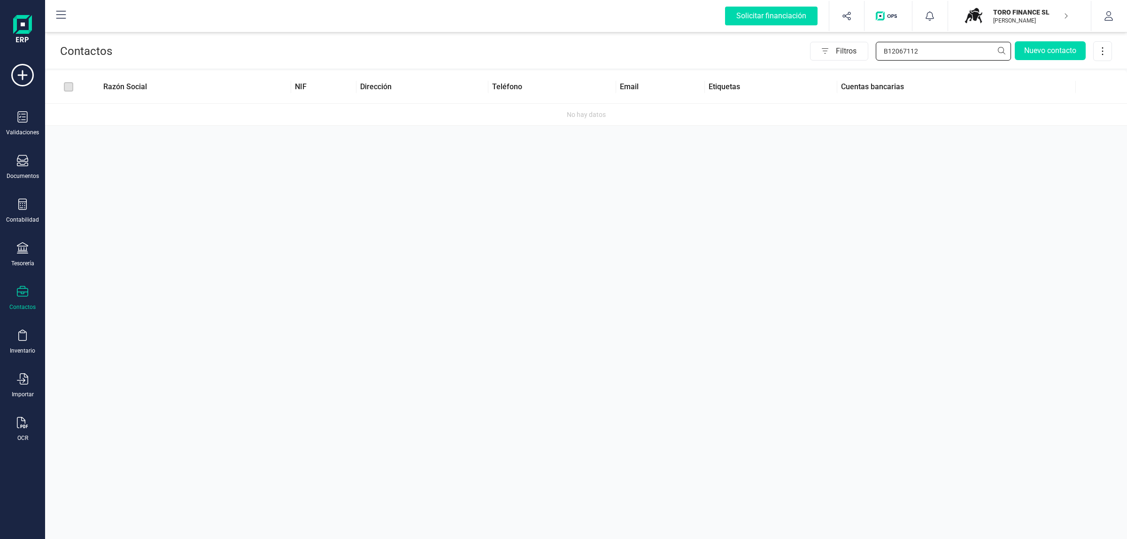
click at [801, 55] on input "B12067112" at bounding box center [942, 51] width 135 height 19
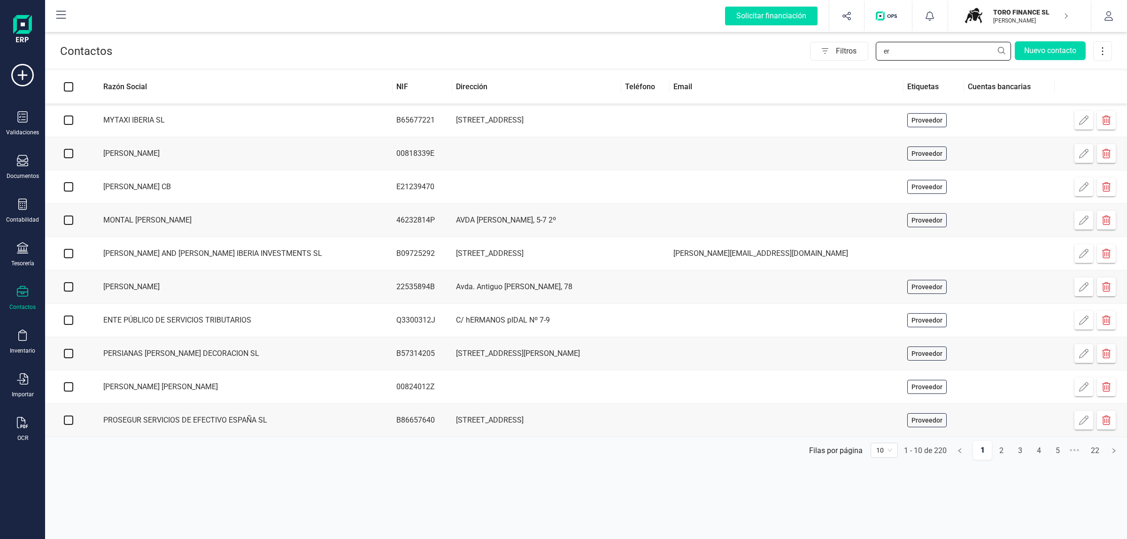
click at [801, 55] on input "er" at bounding box center [942, 51] width 135 height 19
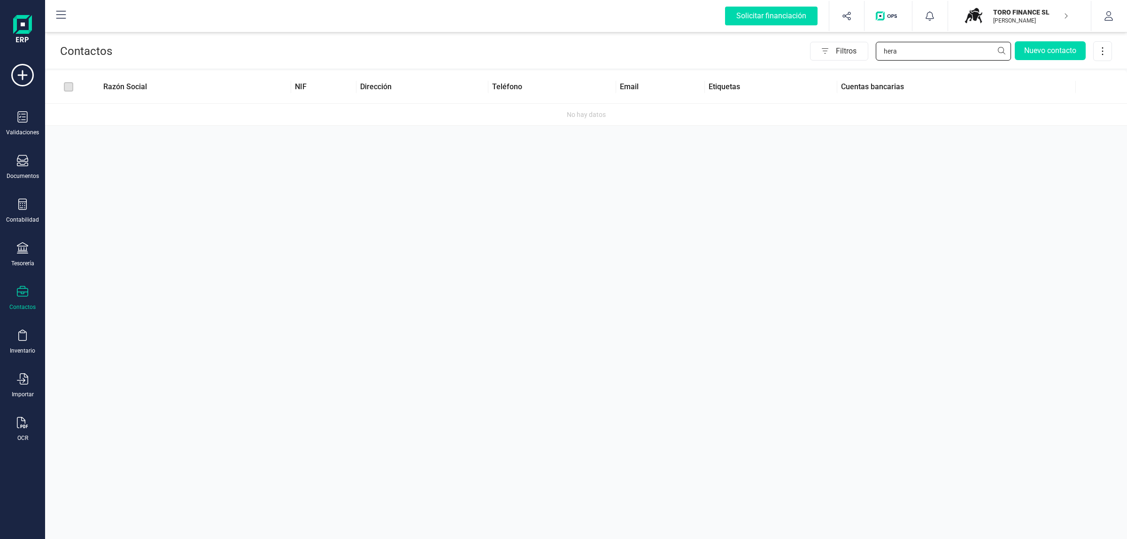
type input "hera"
click at [801, 21] on p "[PERSON_NAME]" at bounding box center [1030, 21] width 75 height 8
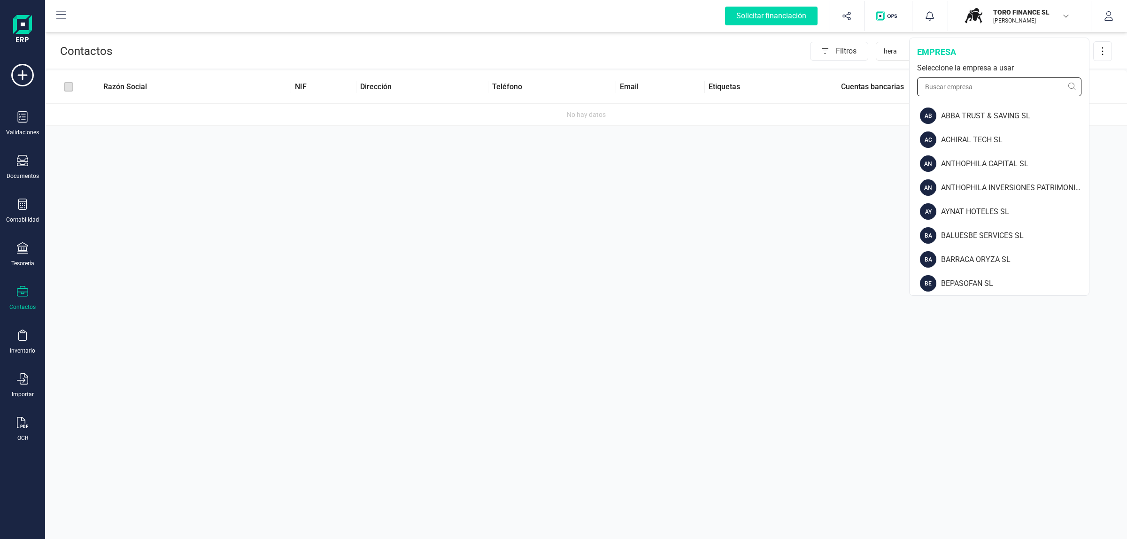
click at [801, 90] on input "text" at bounding box center [999, 86] width 164 height 19
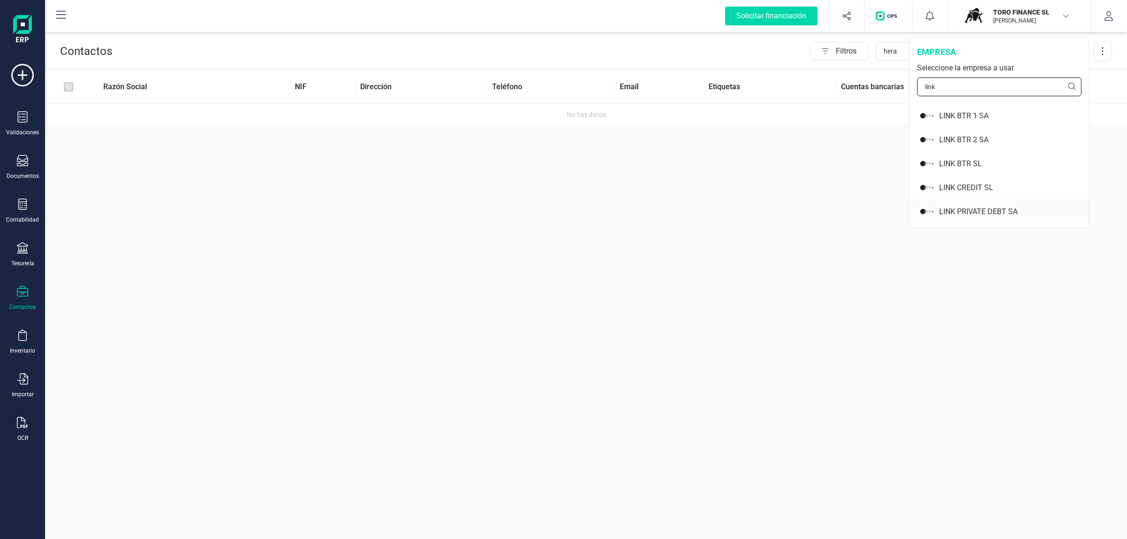
type input "link"
click at [801, 209] on div "LINK PRIVATE DEBT SA" at bounding box center [1014, 211] width 150 height 11
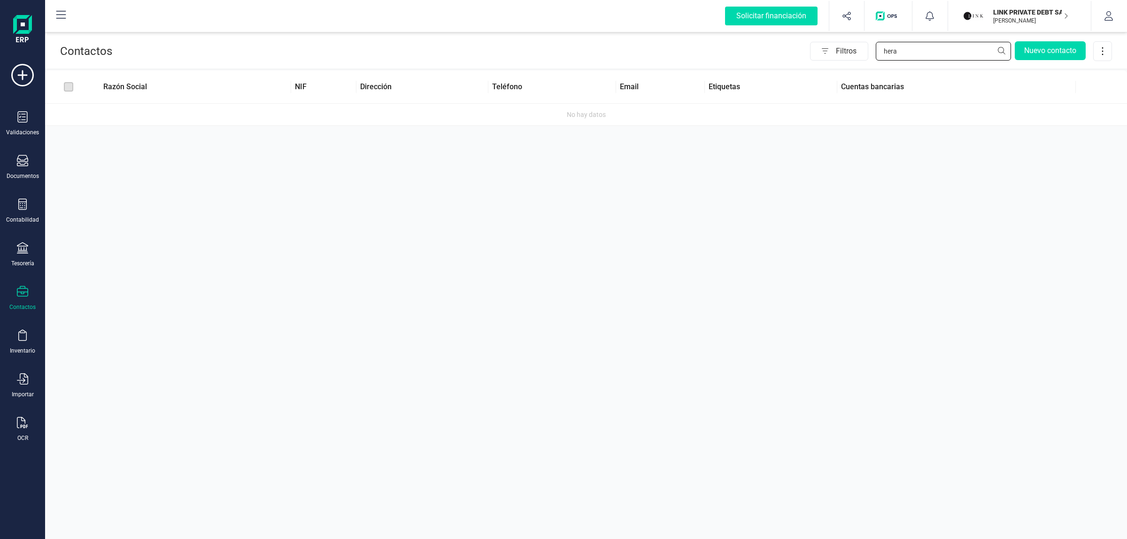
click at [801, 43] on input "hera" at bounding box center [942, 51] width 135 height 19
paste input "B12067112"
click at [801, 57] on input "B12067112" at bounding box center [942, 51] width 135 height 19
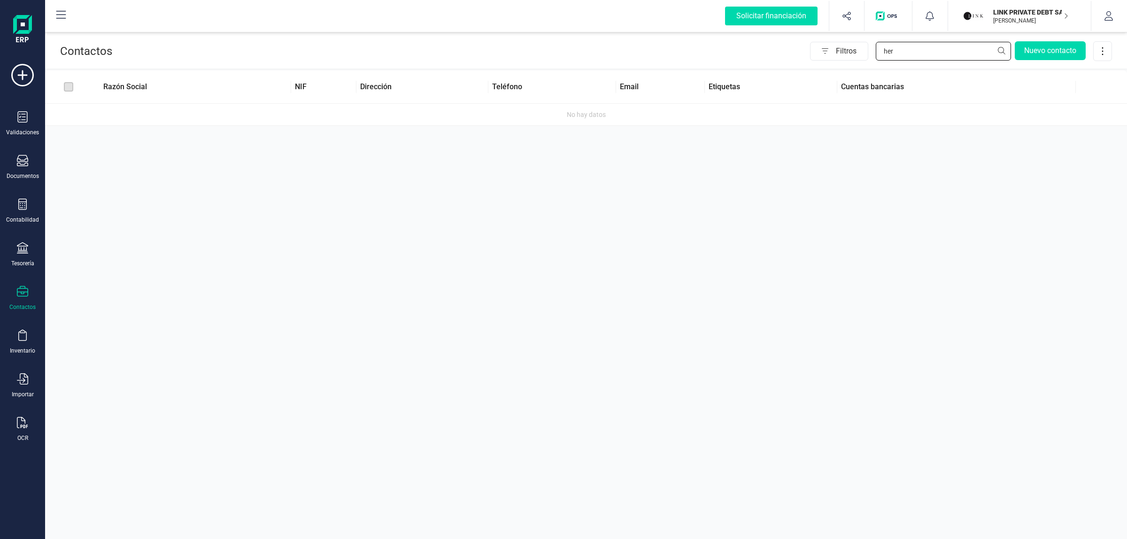
type input "hera"
click at [801, 51] on input "hera" at bounding box center [942, 51] width 135 height 19
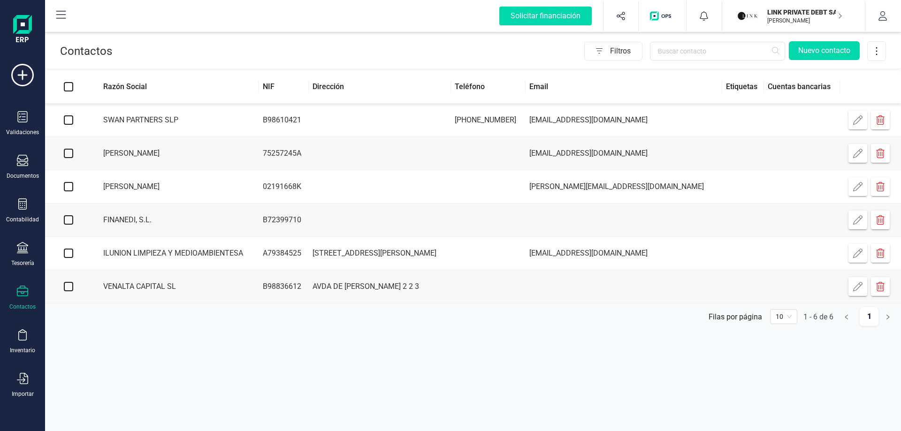
drag, startPoint x: 925, startPoint y: 0, endPoint x: 344, endPoint y: 13, distance: 581.3
click at [333, 46] on div "Filtros Nuevo contacto" at bounding box center [499, 51] width 774 height 20
click at [335, 43] on div "Filtros Nuevo contacto" at bounding box center [499, 51] width 774 height 20
drag, startPoint x: 829, startPoint y: 20, endPoint x: 801, endPoint y: 43, distance: 36.1
click at [829, 20] on p "[PERSON_NAME]" at bounding box center [805, 21] width 75 height 8
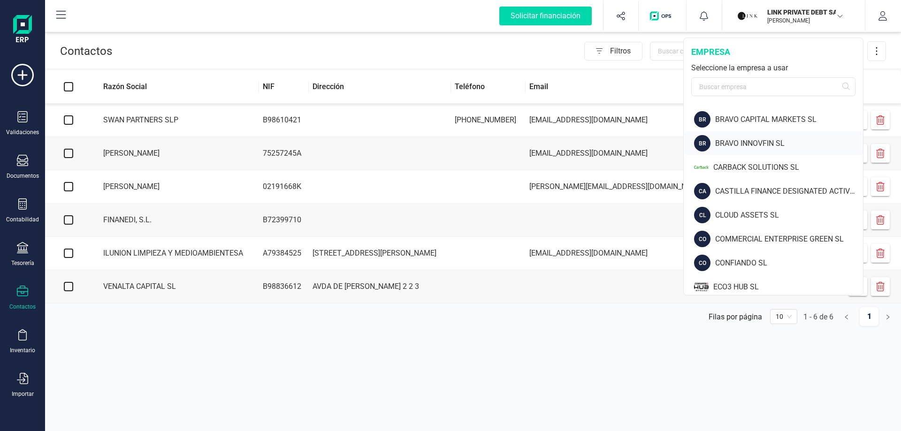
scroll to position [516, 0]
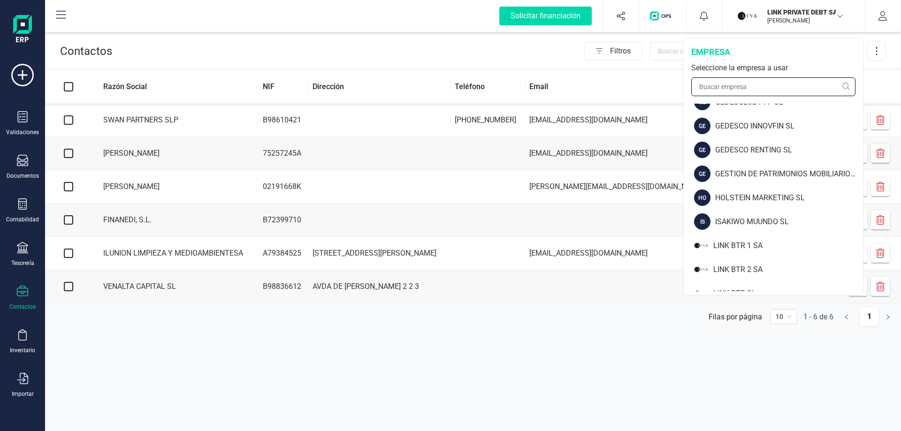
click at [757, 87] on input "text" at bounding box center [773, 86] width 164 height 19
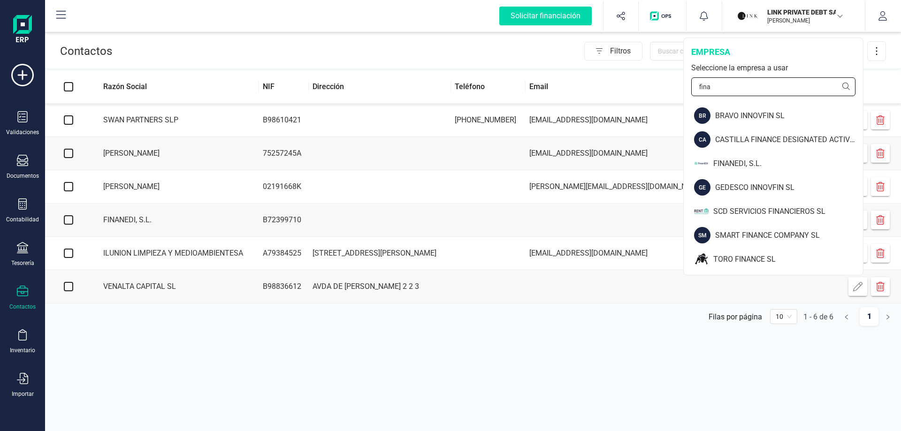
scroll to position [0, 0]
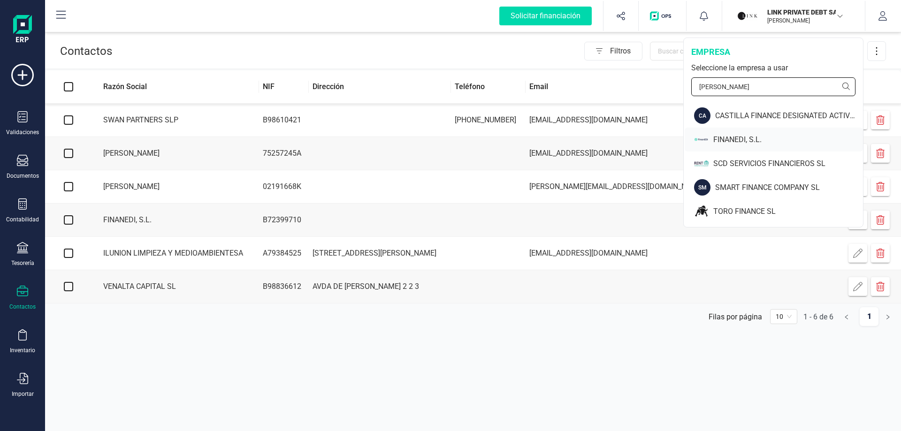
type input "[PERSON_NAME]"
click at [737, 133] on div "FINANEDI, S.L." at bounding box center [774, 140] width 178 height 24
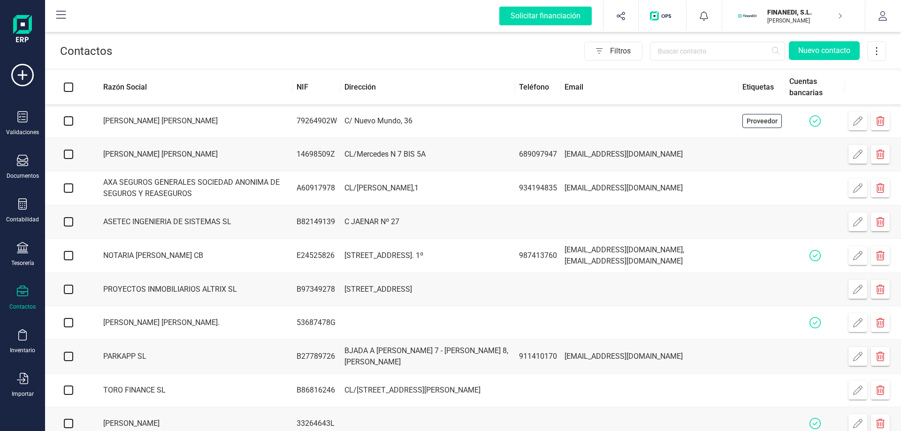
click at [672, 114] on td at bounding box center [650, 121] width 178 height 33
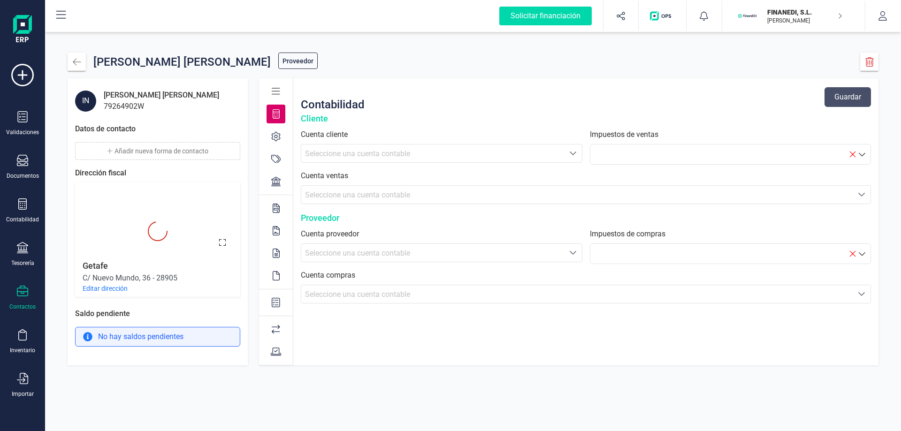
click at [269, 184] on div at bounding box center [276, 181] width 19 height 19
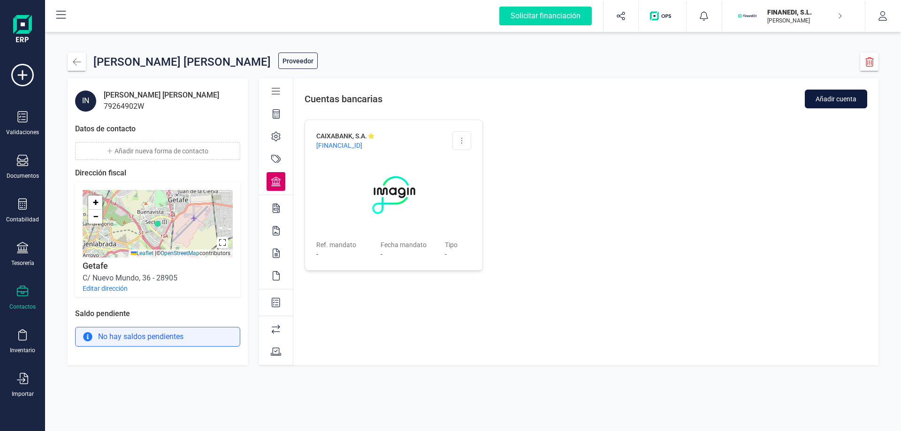
click at [831, 104] on button "Añadir cuenta" at bounding box center [836, 99] width 62 height 19
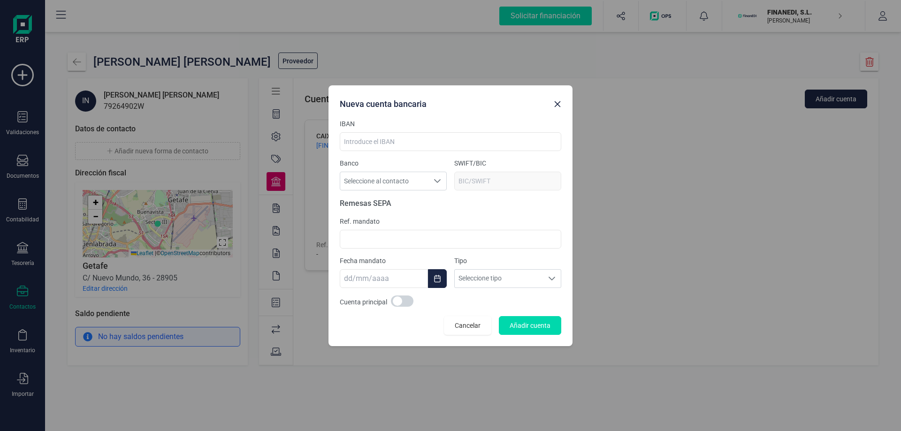
click at [559, 100] on icon "button" at bounding box center [558, 104] width 8 height 8
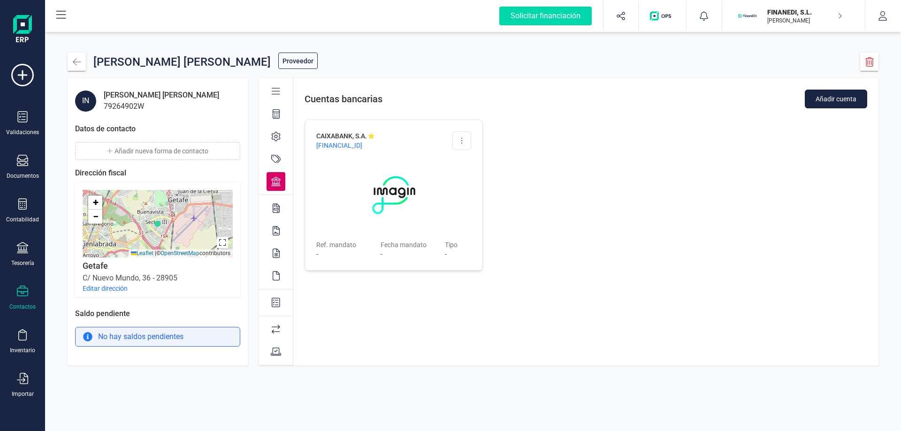
drag, startPoint x: 316, startPoint y: 146, endPoint x: 384, endPoint y: 139, distance: 67.5
click at [384, 139] on div "CAIXABANK, S.A. [FINANCIAL_ID]" at bounding box center [378, 140] width 125 height 19
click at [116, 103] on div "79264902W" at bounding box center [161, 106] width 115 height 11
click at [180, 91] on div "[PERSON_NAME] [PERSON_NAME]" at bounding box center [161, 95] width 115 height 11
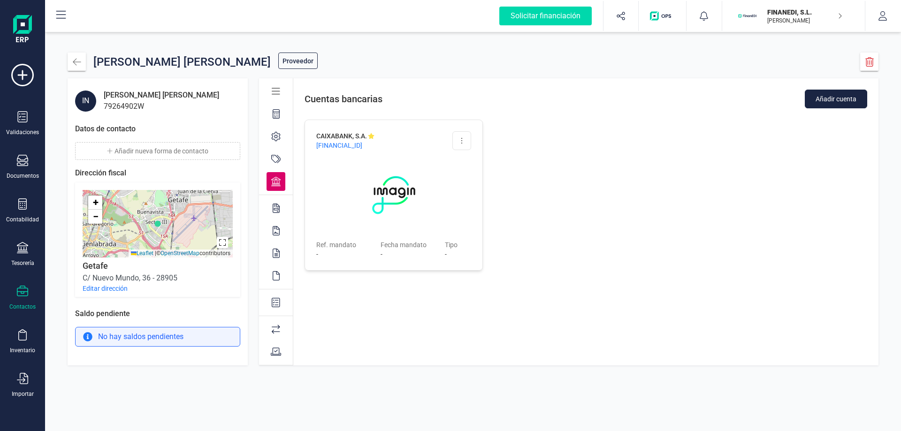
click at [598, 166] on div "CAIXABANK, S.A. [FINANCIAL_ID] Editar cuenta Eliminar cuenta Ref. [PERSON_NAME]…" at bounding box center [585, 195] width 585 height 174
click at [74, 63] on icon "button" at bounding box center [77, 61] width 8 height 7
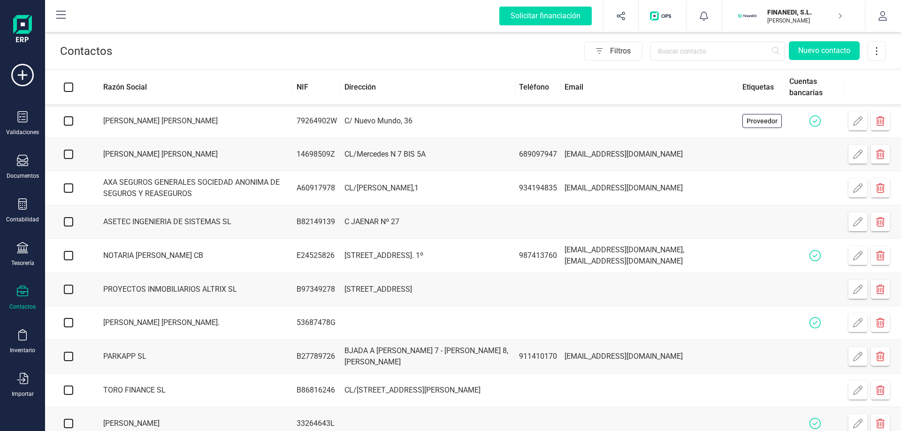
click at [456, 128] on td "C/ Nuevo Mundo, 36" at bounding box center [428, 121] width 174 height 33
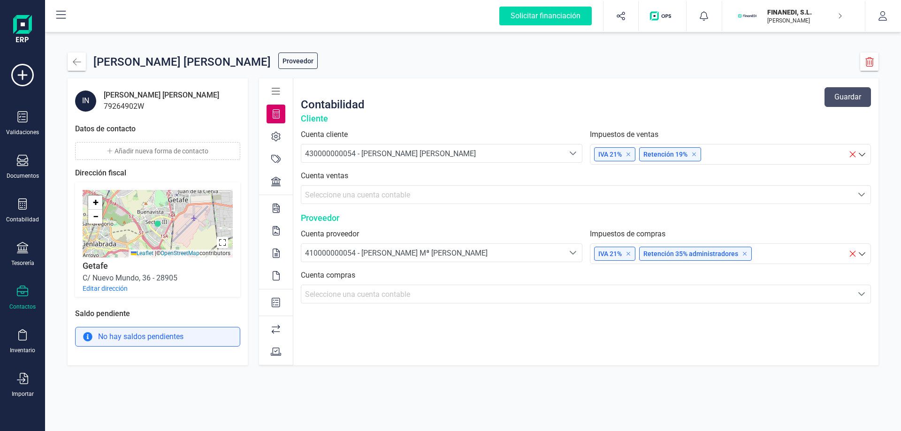
click at [283, 179] on div at bounding box center [276, 181] width 19 height 19
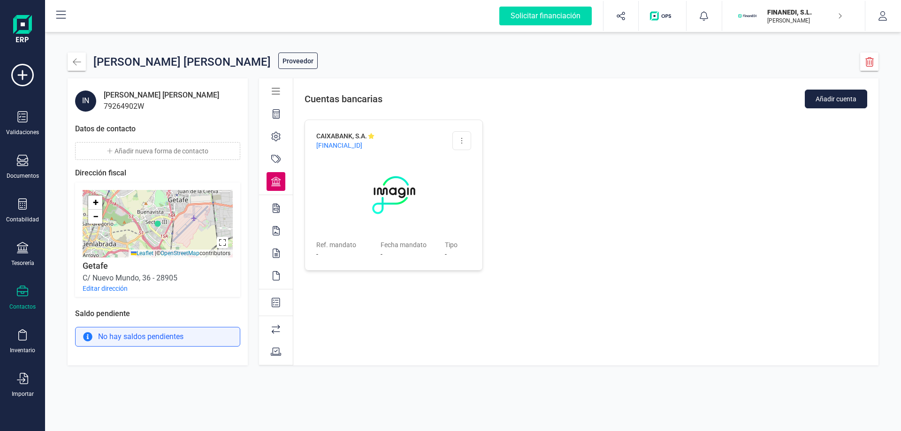
drag, startPoint x: 416, startPoint y: 142, endPoint x: 418, endPoint y: 147, distance: 6.1
click at [418, 147] on div "[FINANCIAL_ID]" at bounding box center [378, 145] width 125 height 9
